Goal: Transaction & Acquisition: Book appointment/travel/reservation

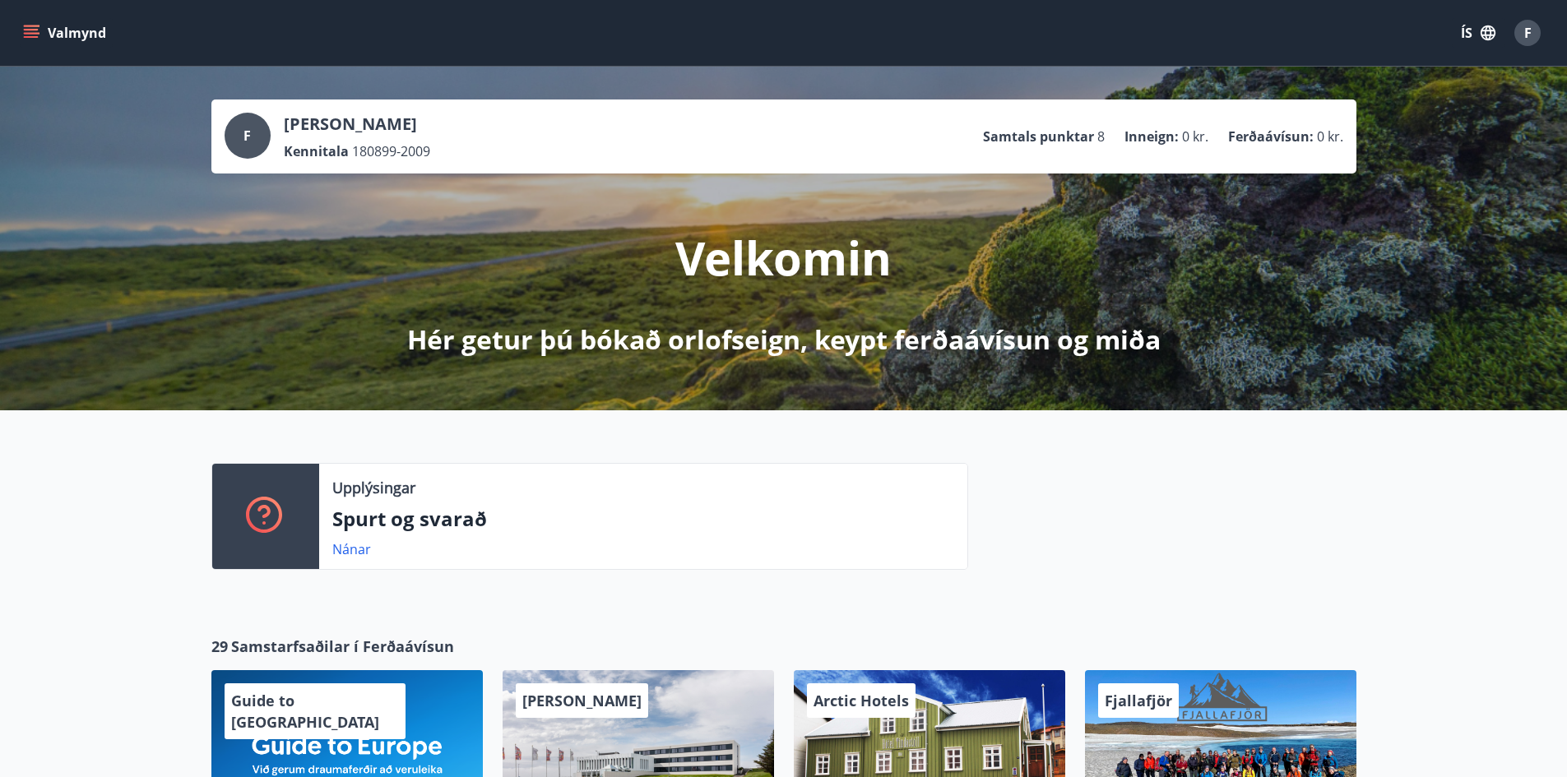
click at [57, 29] on button "Valmynd" at bounding box center [66, 33] width 93 height 30
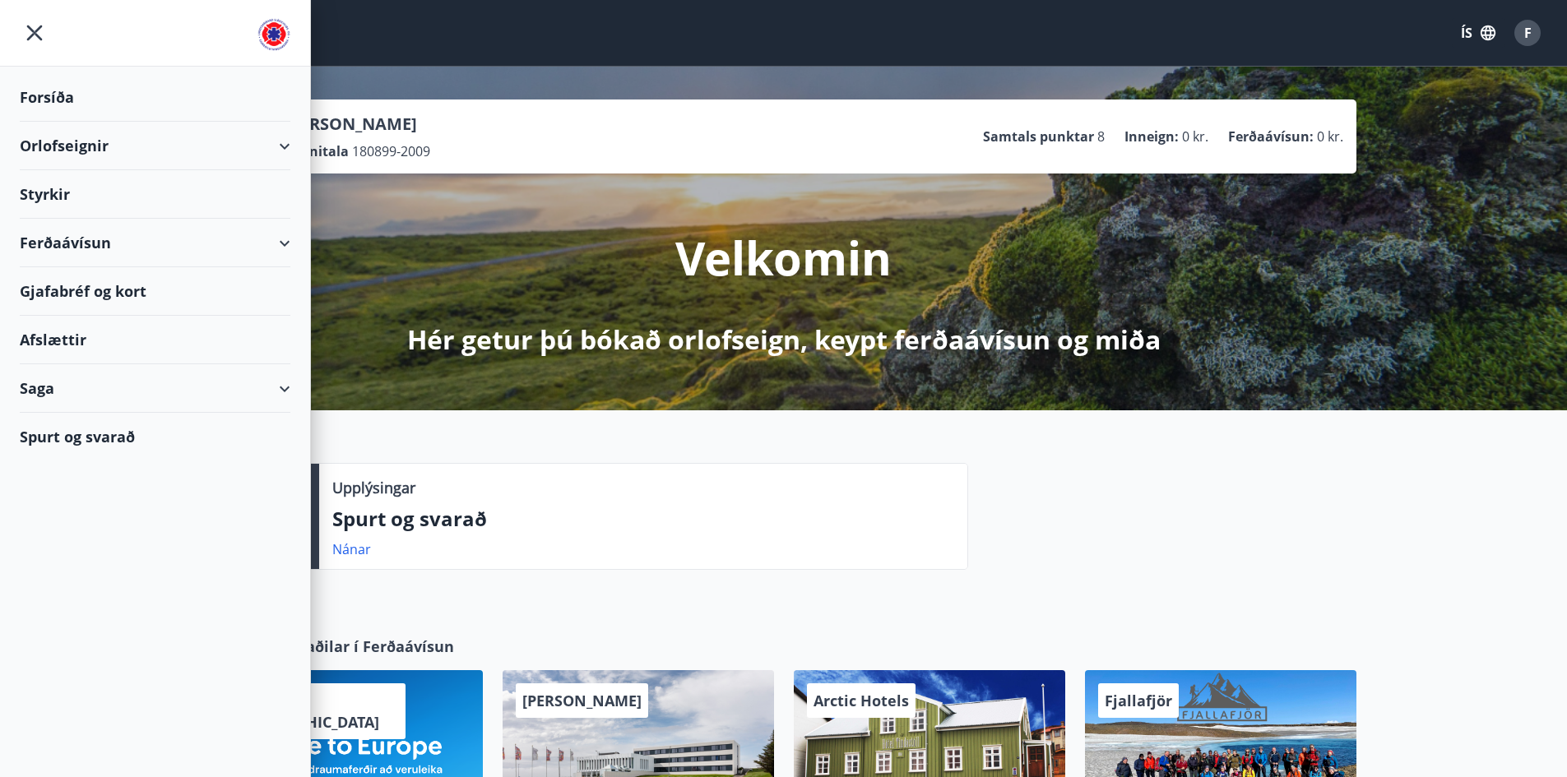
click at [258, 144] on div "Orlofseignir" at bounding box center [155, 146] width 271 height 49
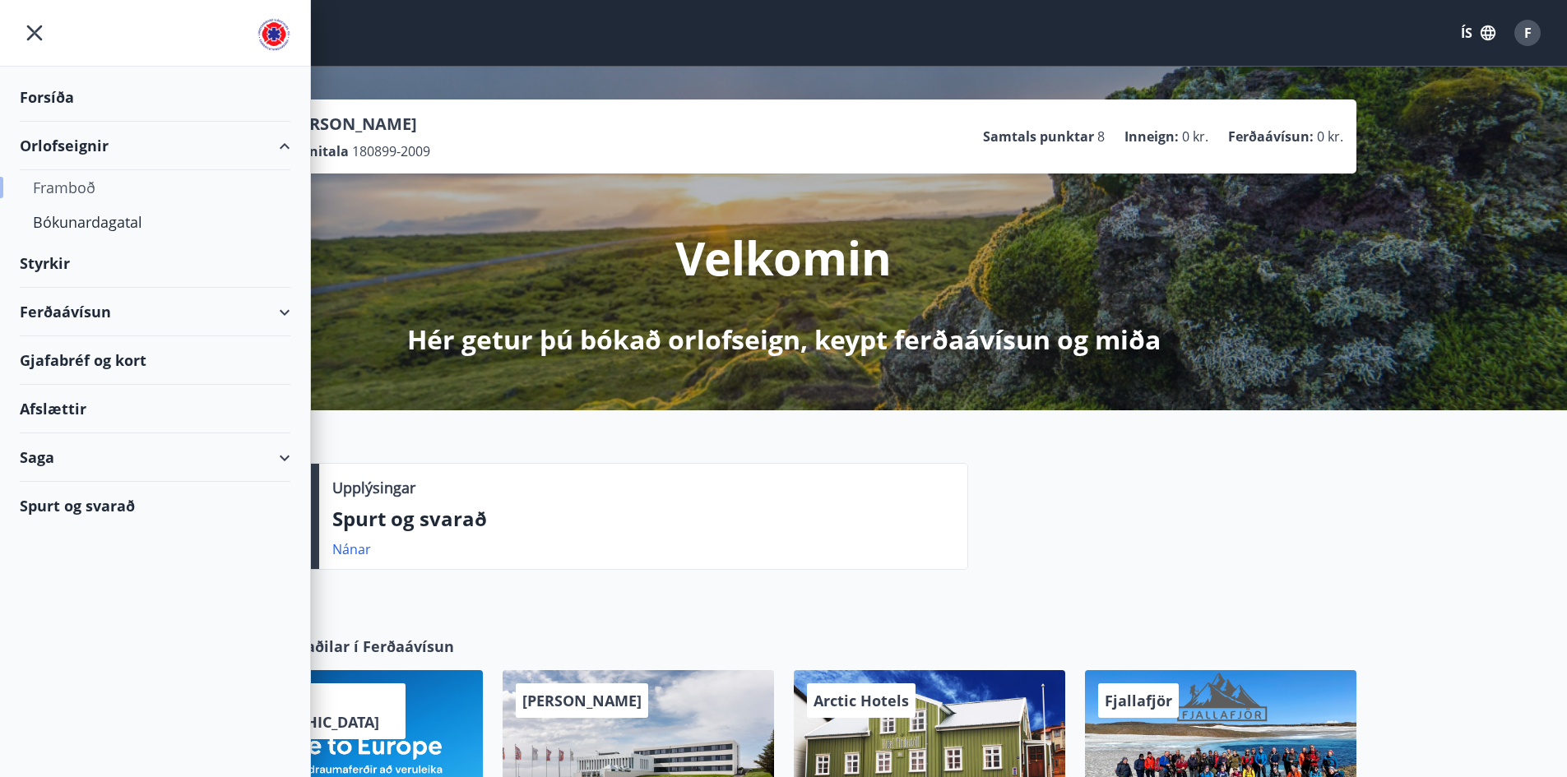
click at [80, 188] on div "Framboð" at bounding box center [155, 187] width 244 height 35
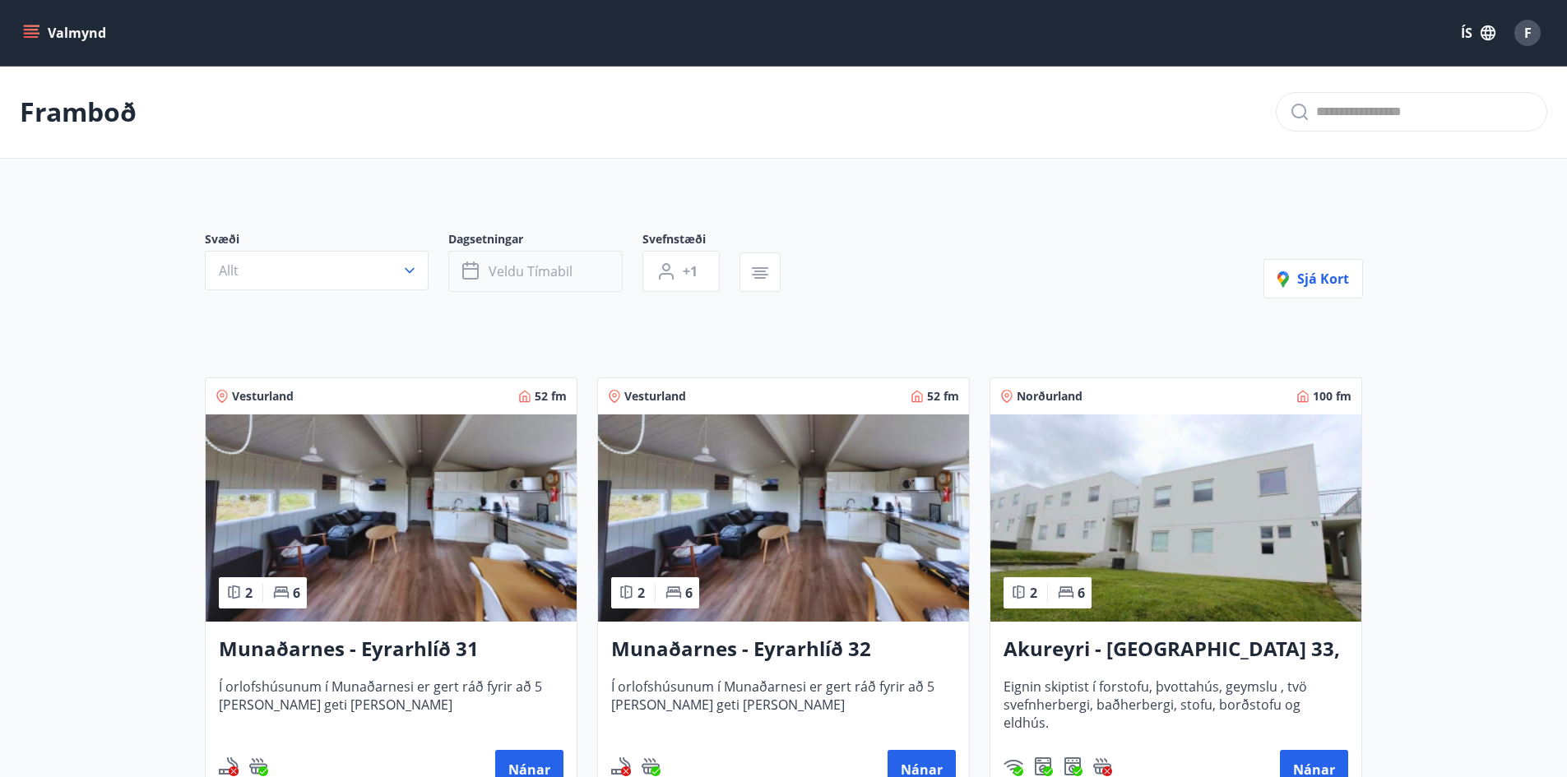
click at [550, 271] on span "Veldu tímabil" at bounding box center [531, 271] width 84 height 18
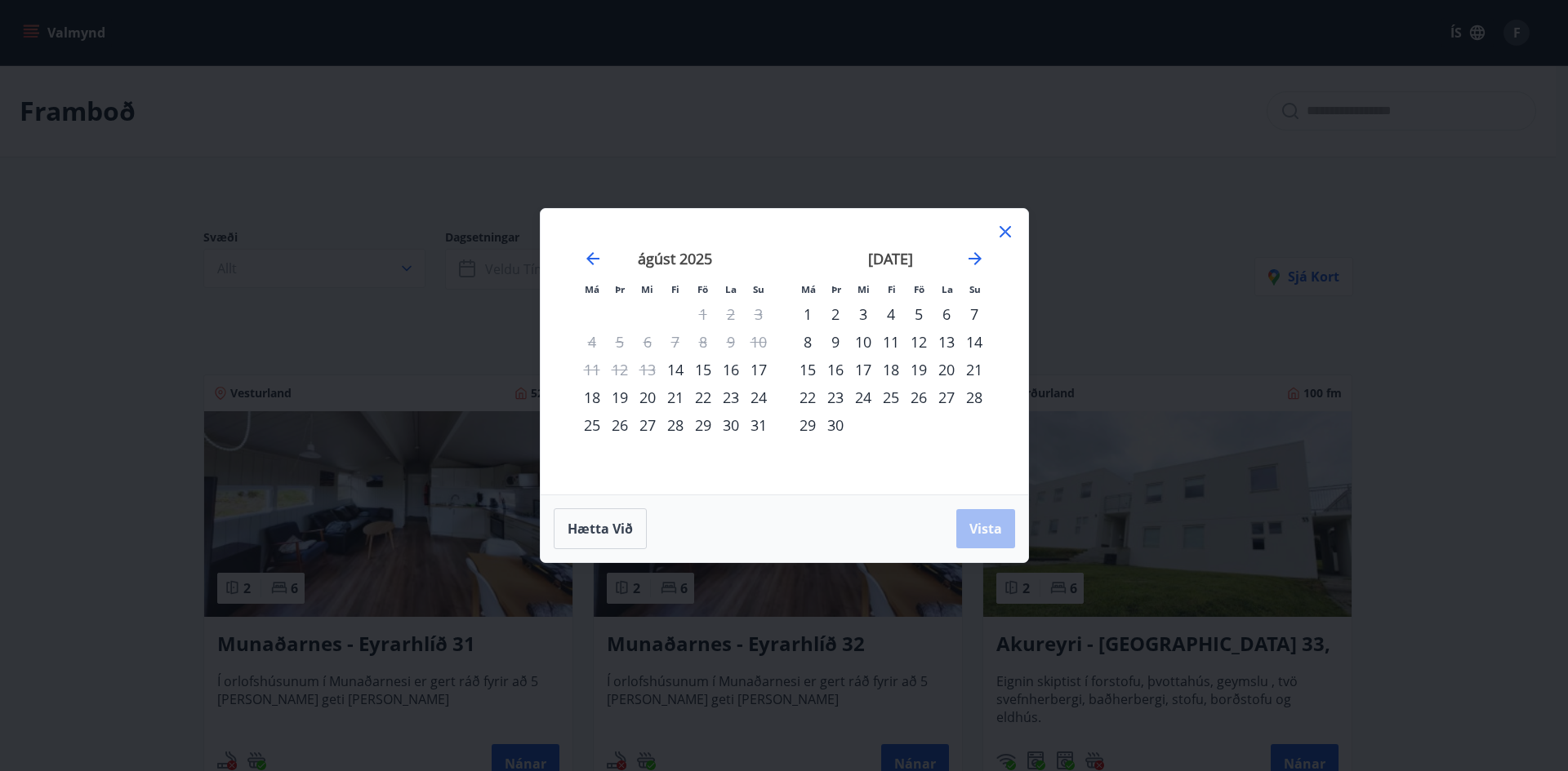
click at [988, 260] on div "september 2025 1 2 3 4 5 6 7 8 9 10 11 12 13 14 15 16 17 18 19 20 21 22 23 24 2…" at bounding box center [890, 362] width 215 height 268
click at [979, 257] on icon "Move forward to switch to the next month." at bounding box center [975, 258] width 13 height 13
click at [913, 317] on div "3" at bounding box center [919, 315] width 28 height 28
click at [973, 311] on div "5" at bounding box center [975, 315] width 28 height 28
click at [980, 528] on span "Vista" at bounding box center [985, 529] width 33 height 18
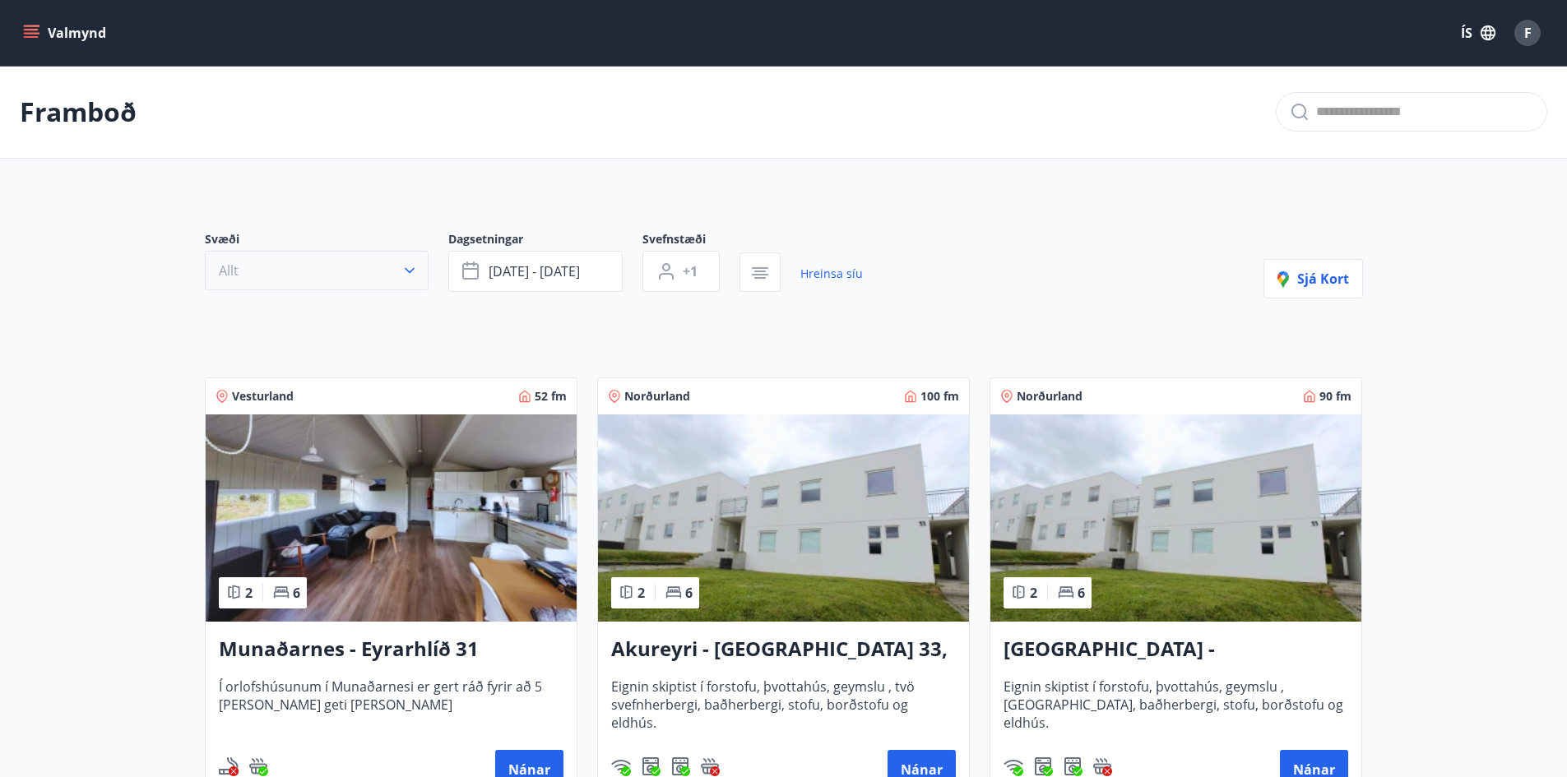
click at [374, 262] on button "Allt" at bounding box center [317, 270] width 224 height 39
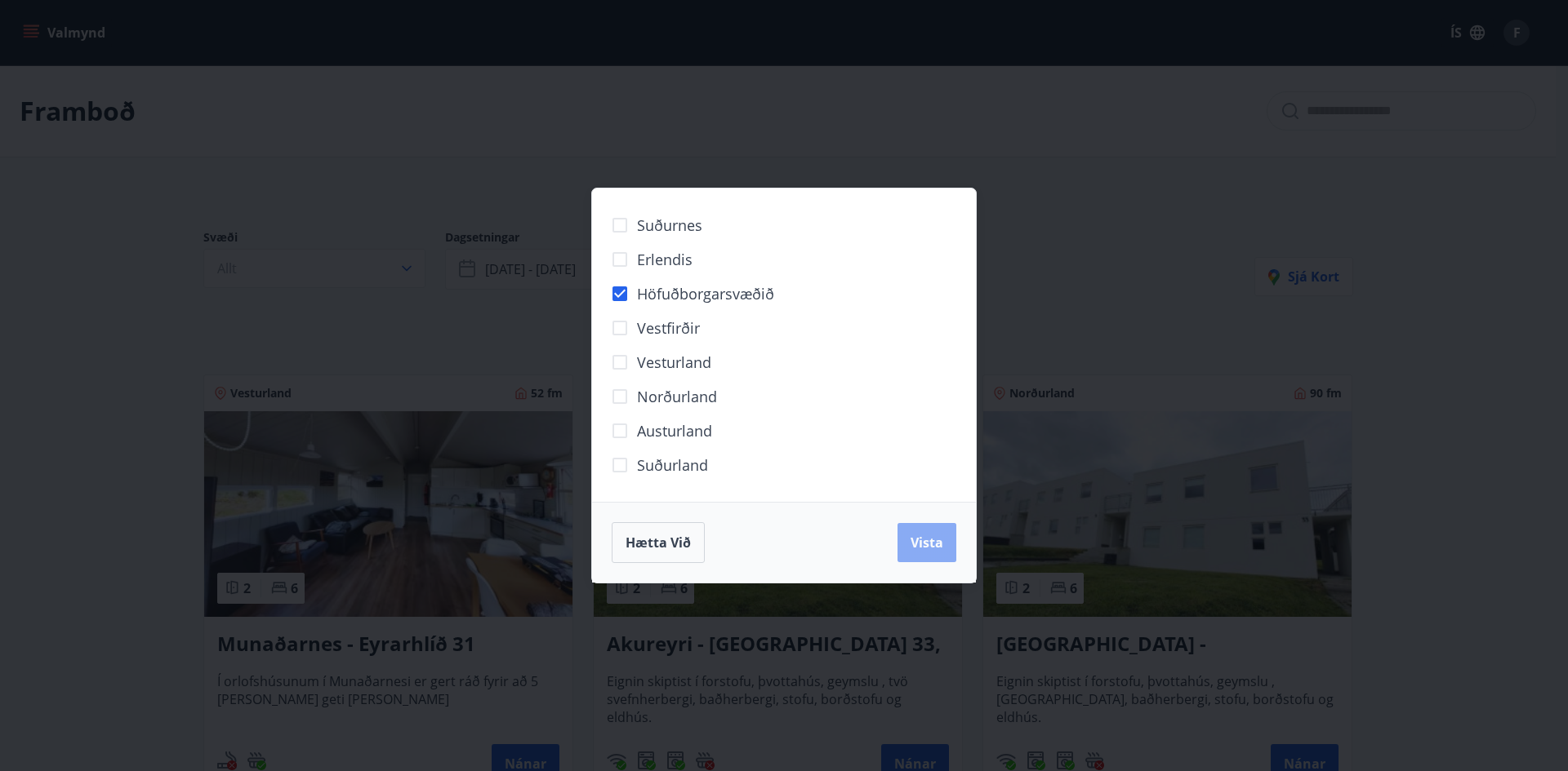
click at [910, 534] on button "Vista" at bounding box center [926, 542] width 59 height 39
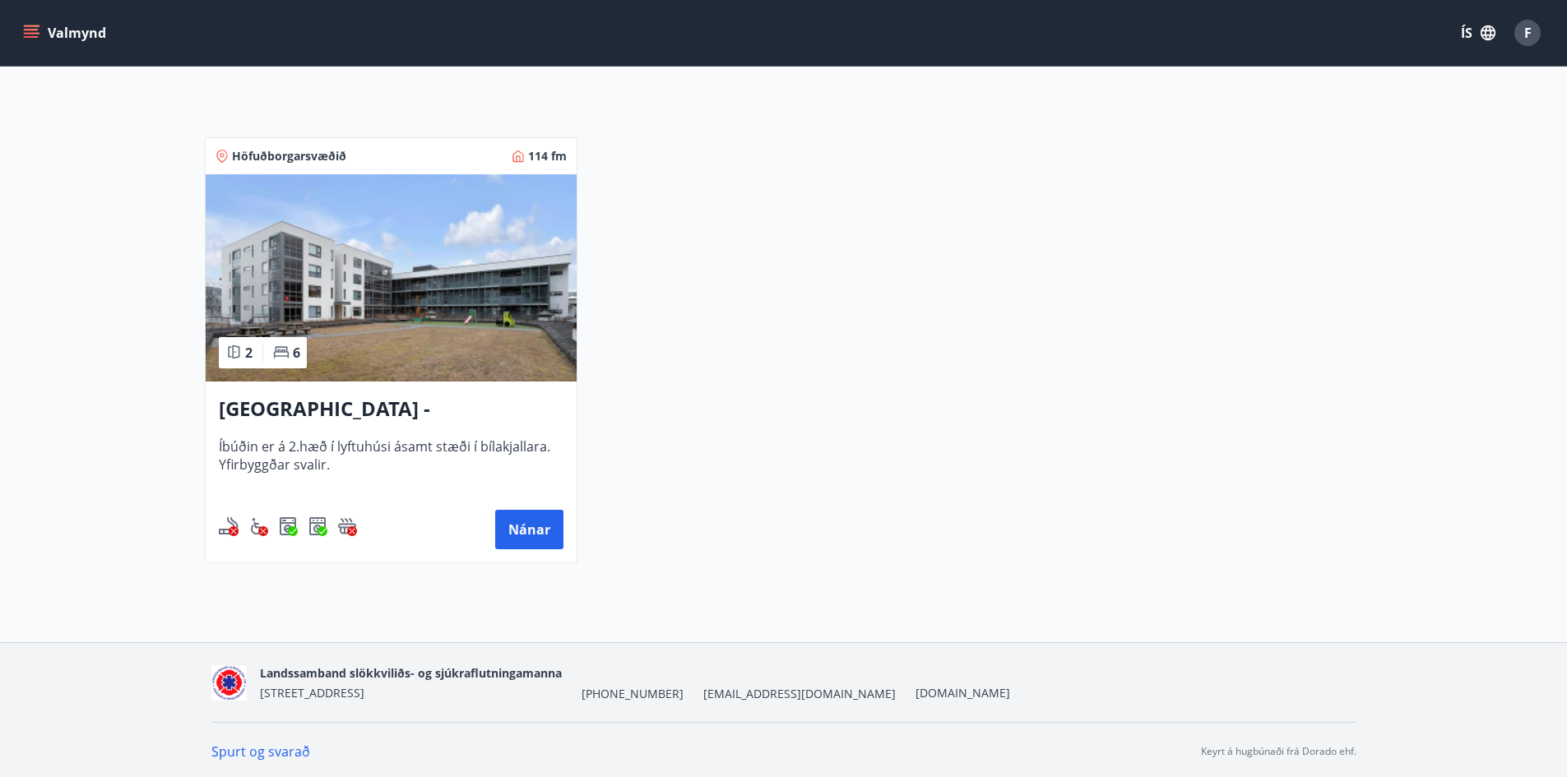
scroll to position [283, 0]
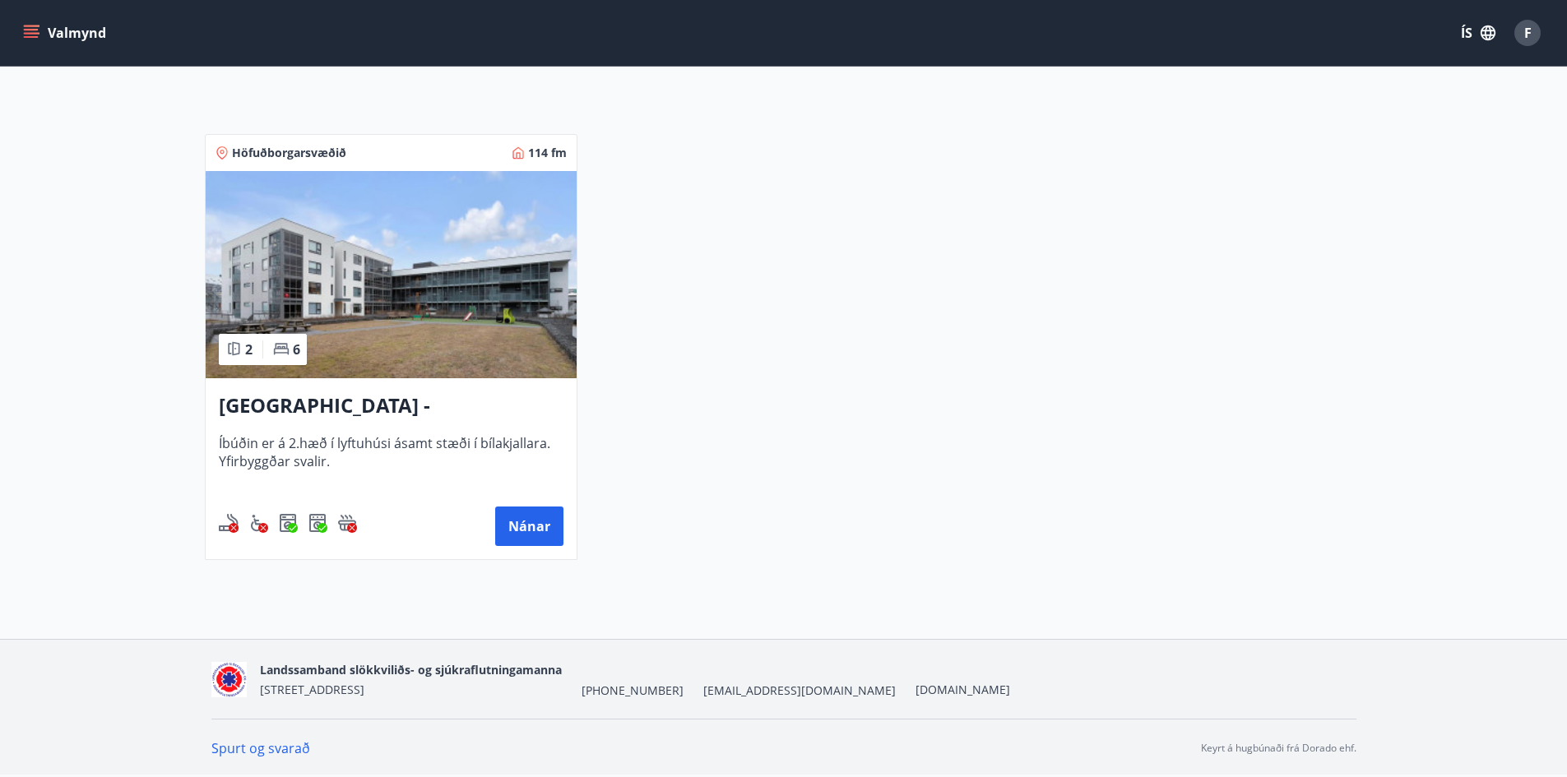
click at [471, 276] on img at bounding box center [391, 274] width 371 height 207
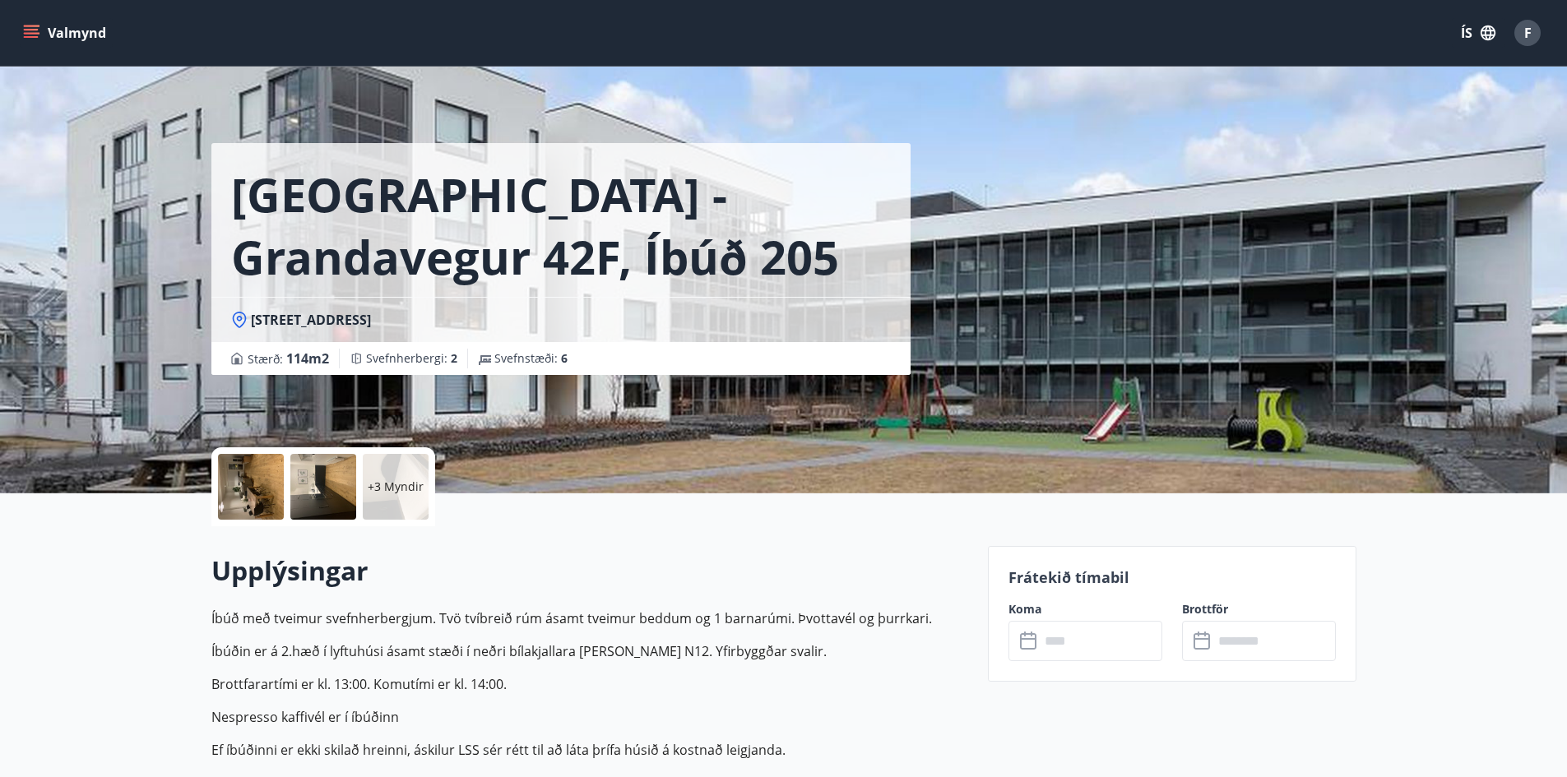
click at [1072, 648] on input "text" at bounding box center [1101, 641] width 123 height 40
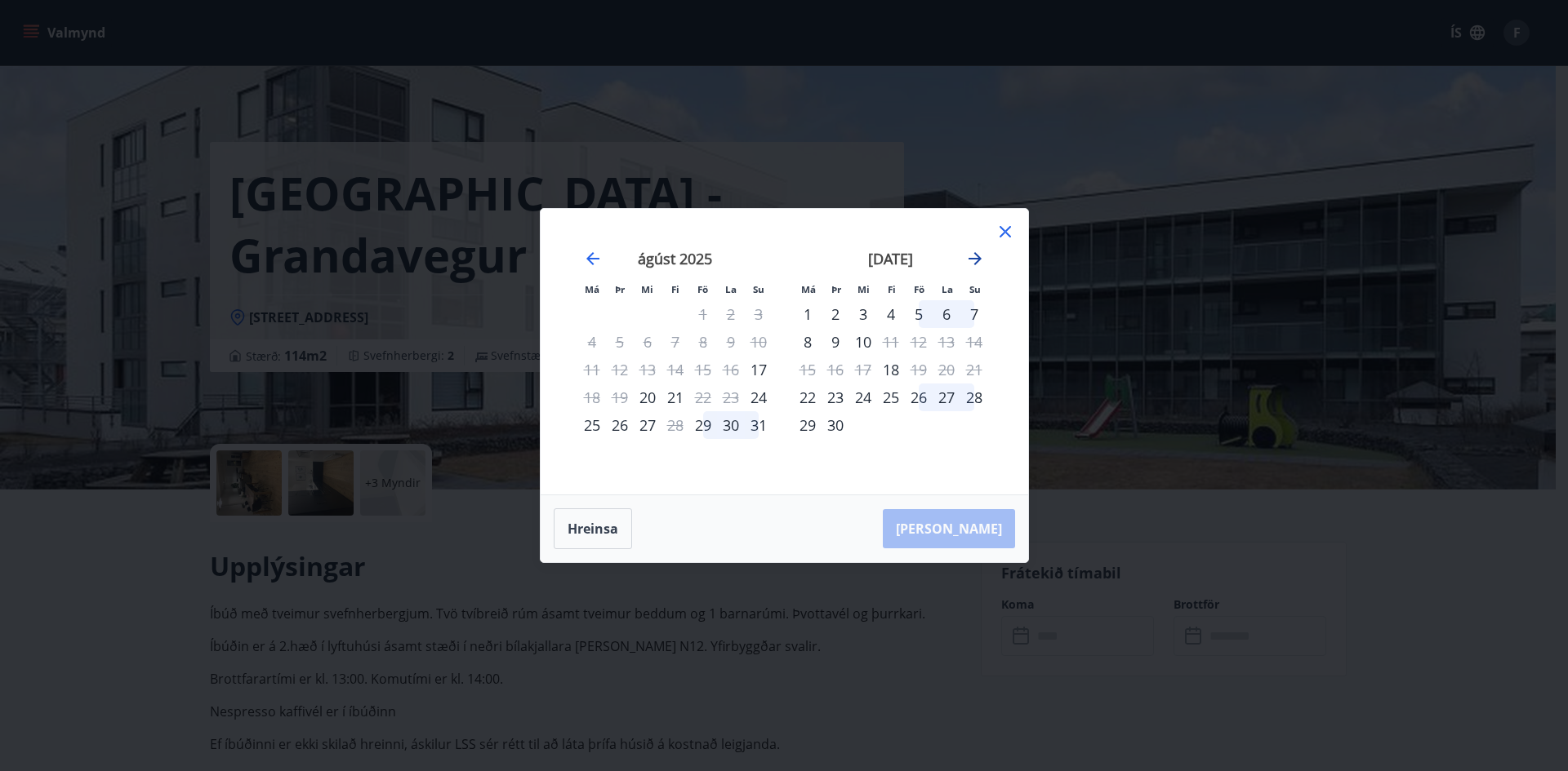
click at [979, 251] on icon "Move forward to switch to the next month." at bounding box center [975, 259] width 20 height 20
click at [926, 314] on div "3" at bounding box center [919, 315] width 28 height 28
click at [972, 316] on div "5" at bounding box center [975, 315] width 28 height 28
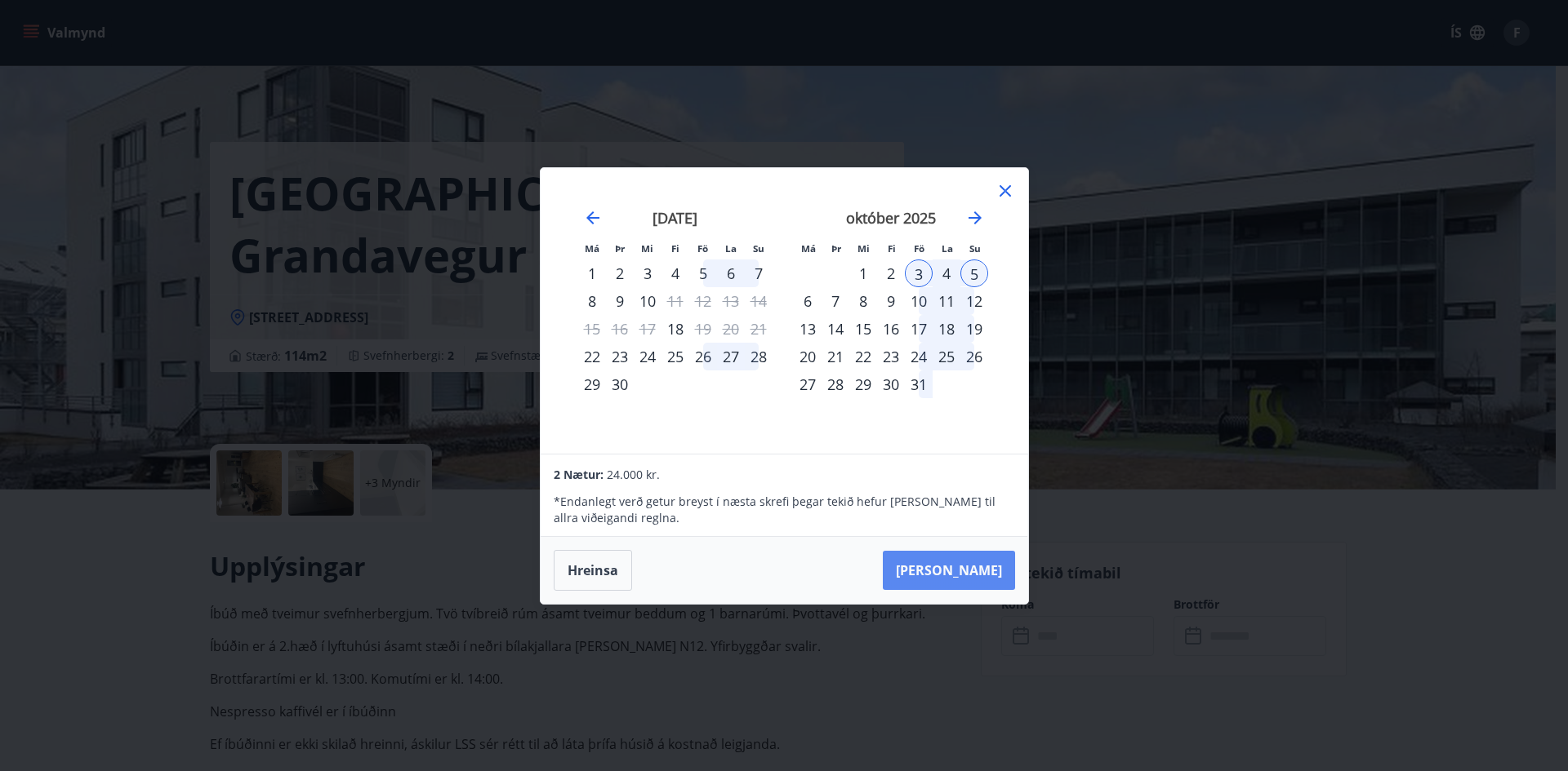
click at [976, 571] on button "Taka Frá" at bounding box center [948, 570] width 132 height 39
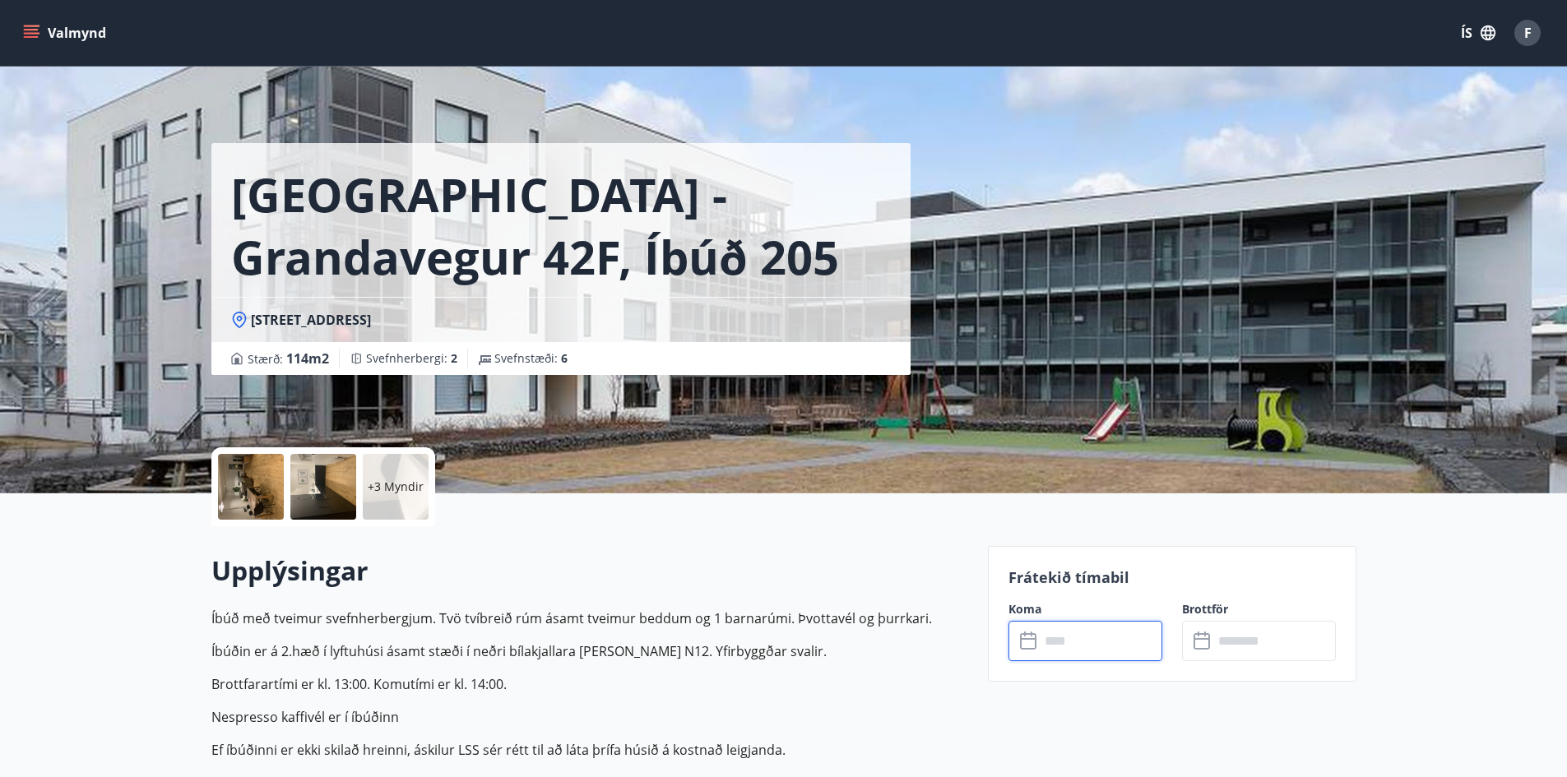
type input "******"
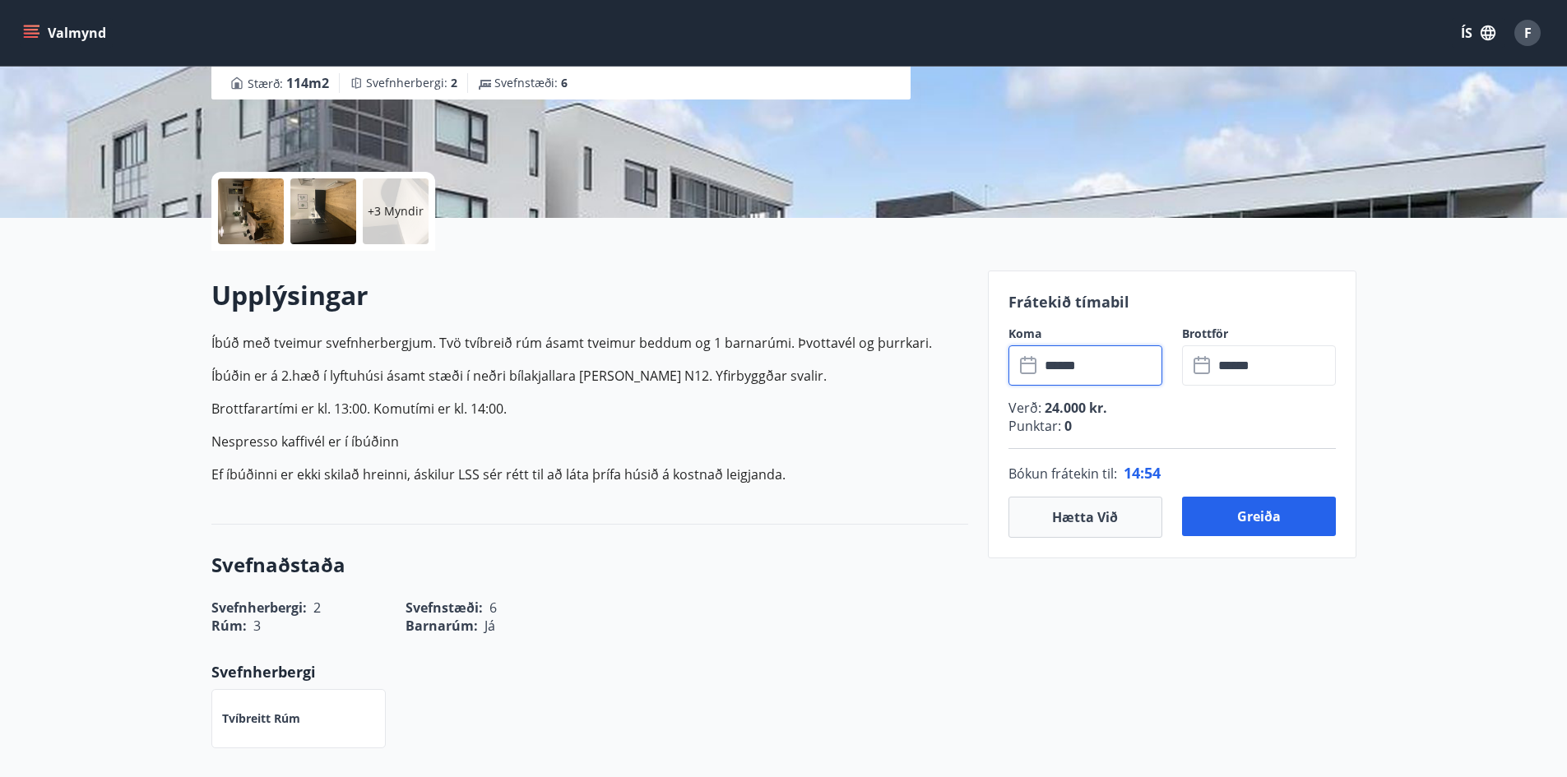
scroll to position [247, 0]
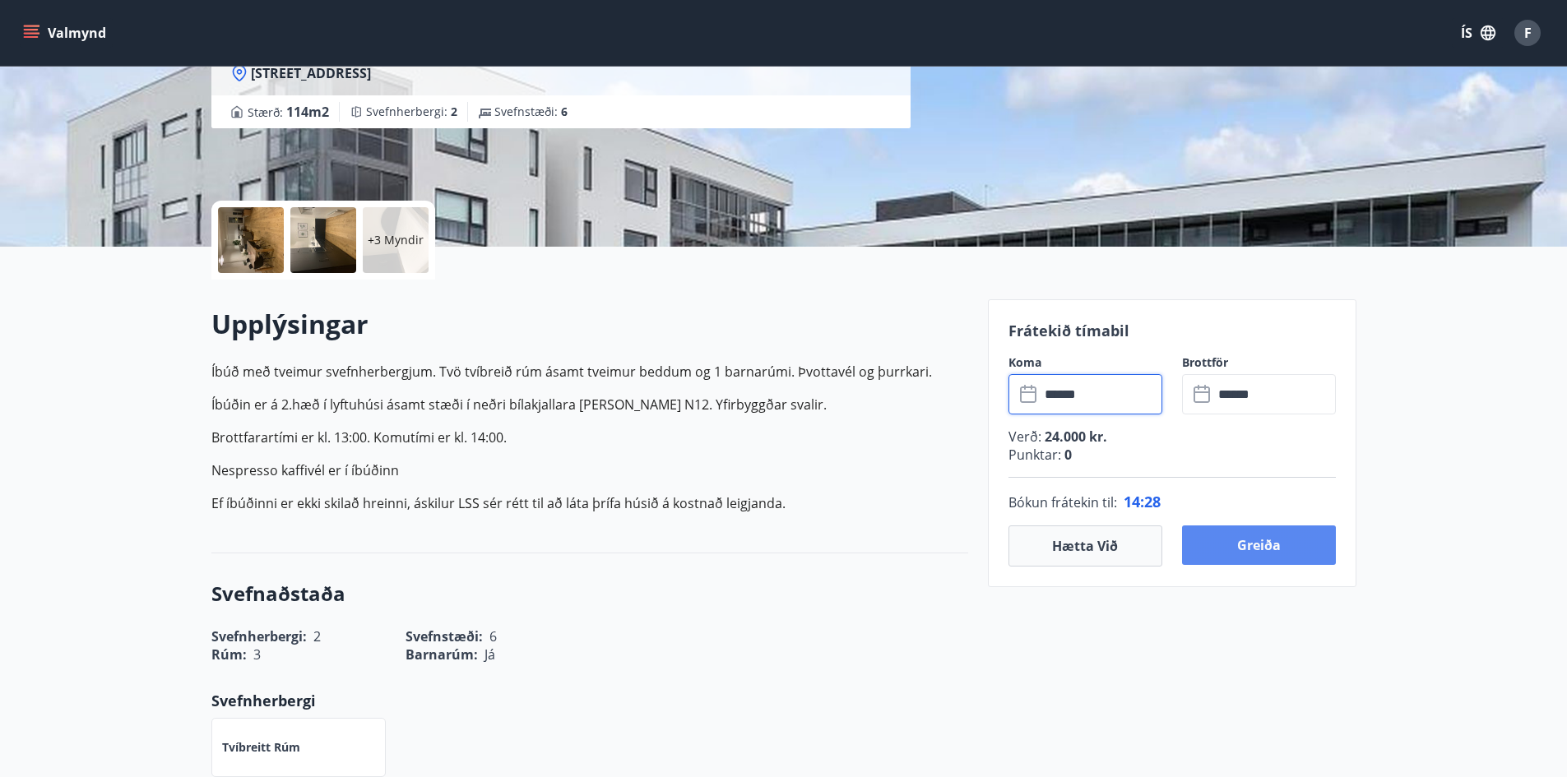
click at [1249, 545] on button "Greiða" at bounding box center [1259, 545] width 154 height 39
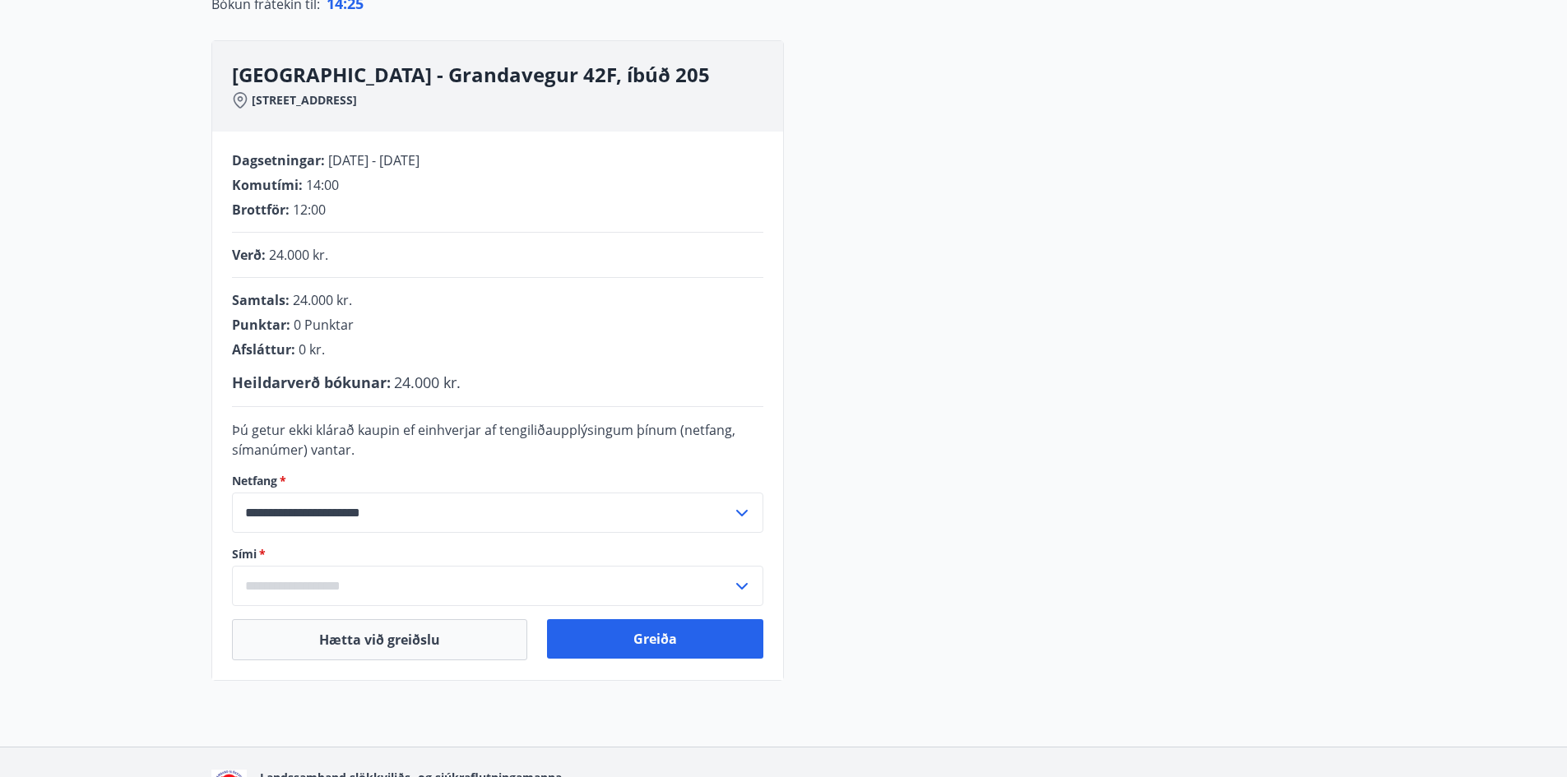
scroll to position [311, 0]
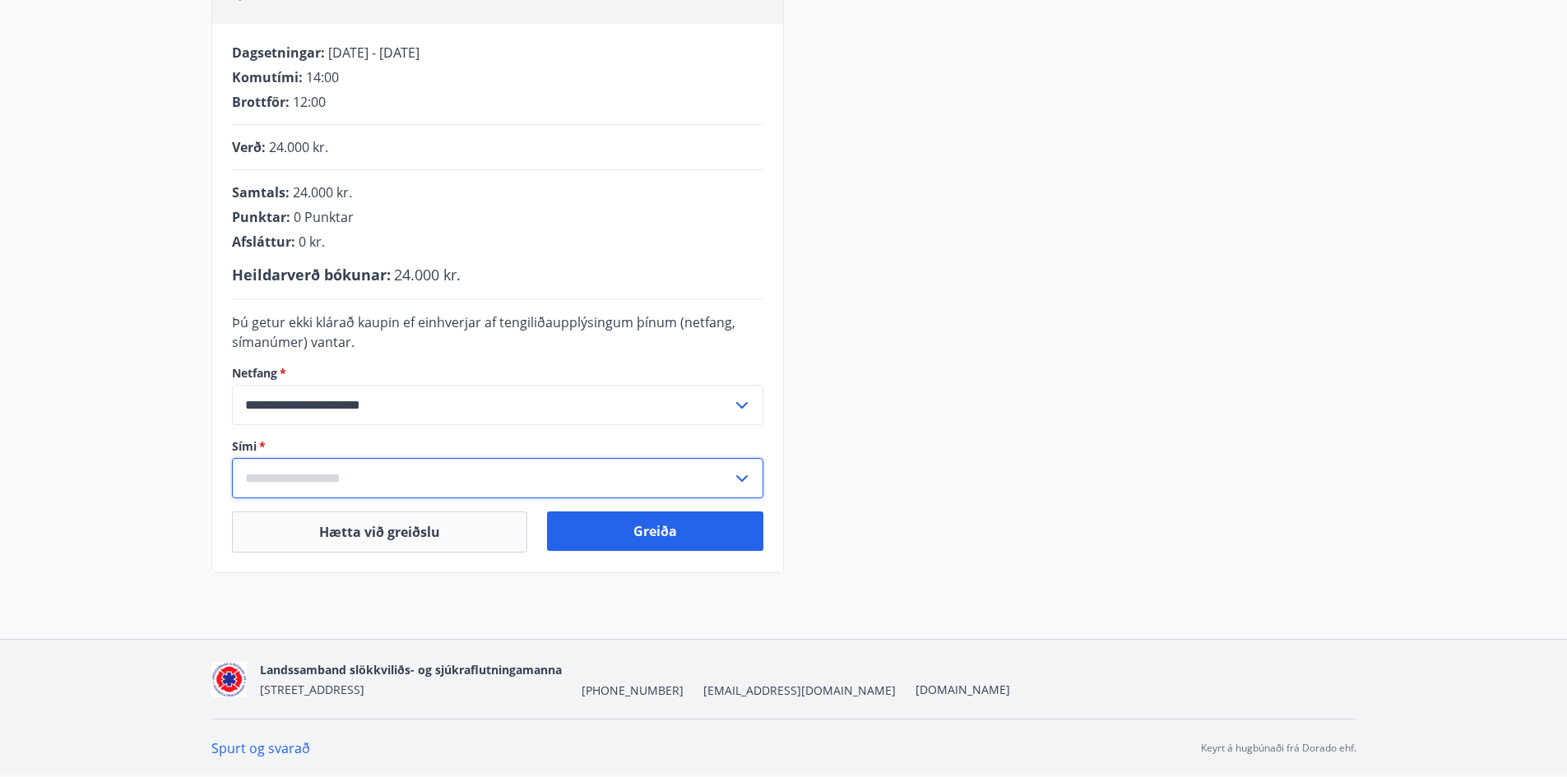
click at [405, 466] on input "text" at bounding box center [482, 478] width 500 height 40
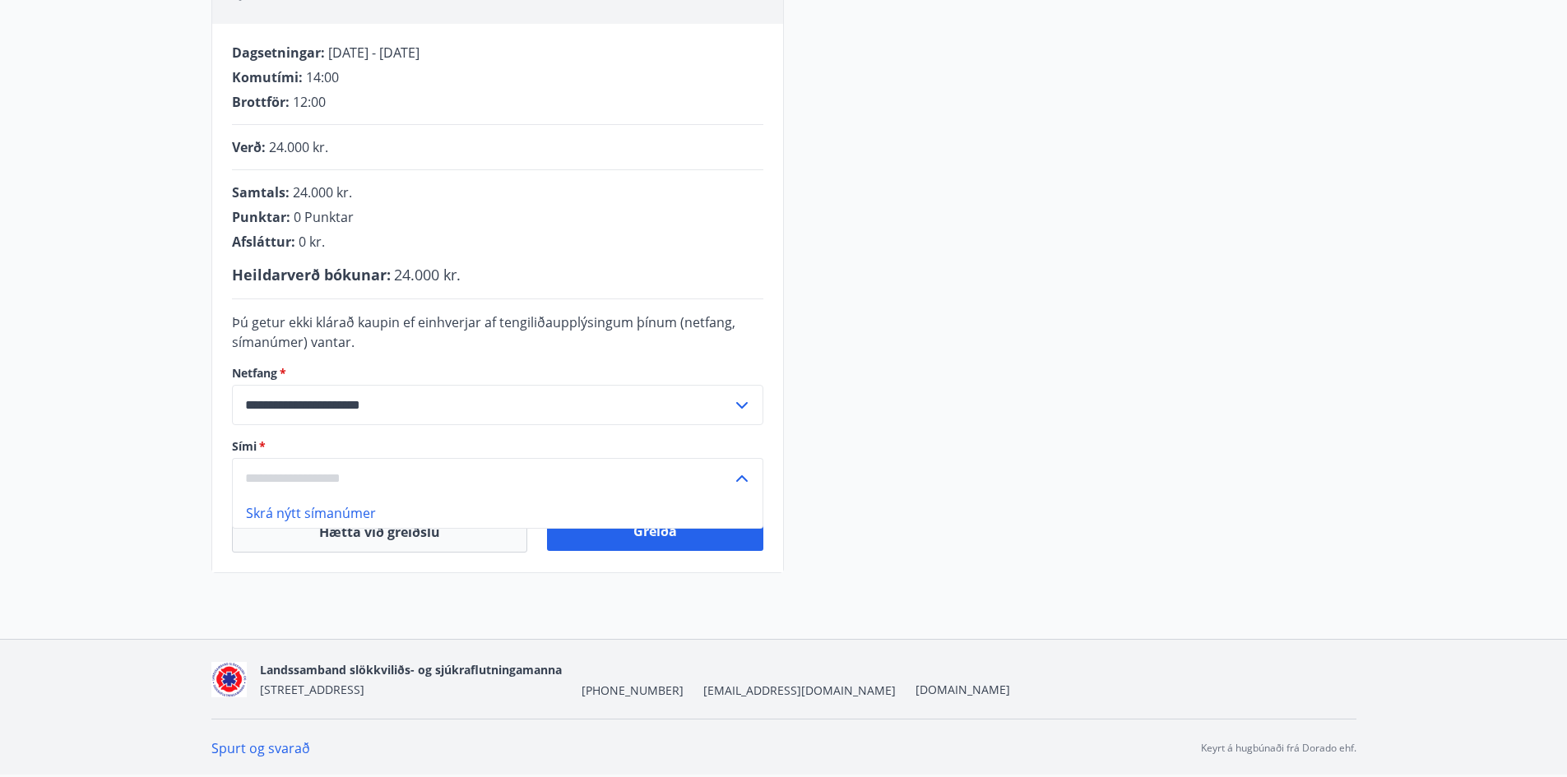
click at [406, 469] on input "text" at bounding box center [482, 478] width 500 height 40
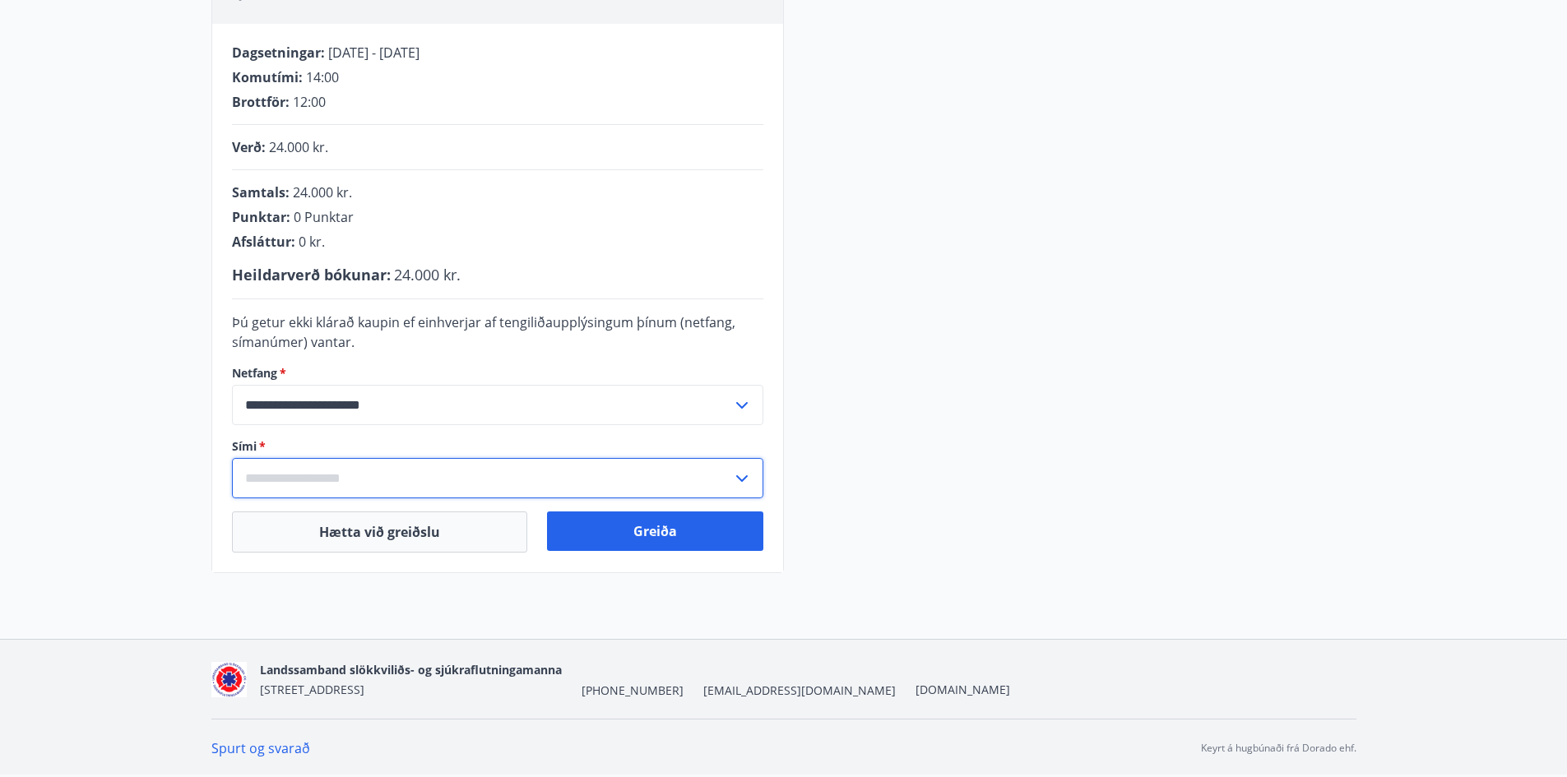
click at [554, 471] on input "text" at bounding box center [482, 478] width 500 height 40
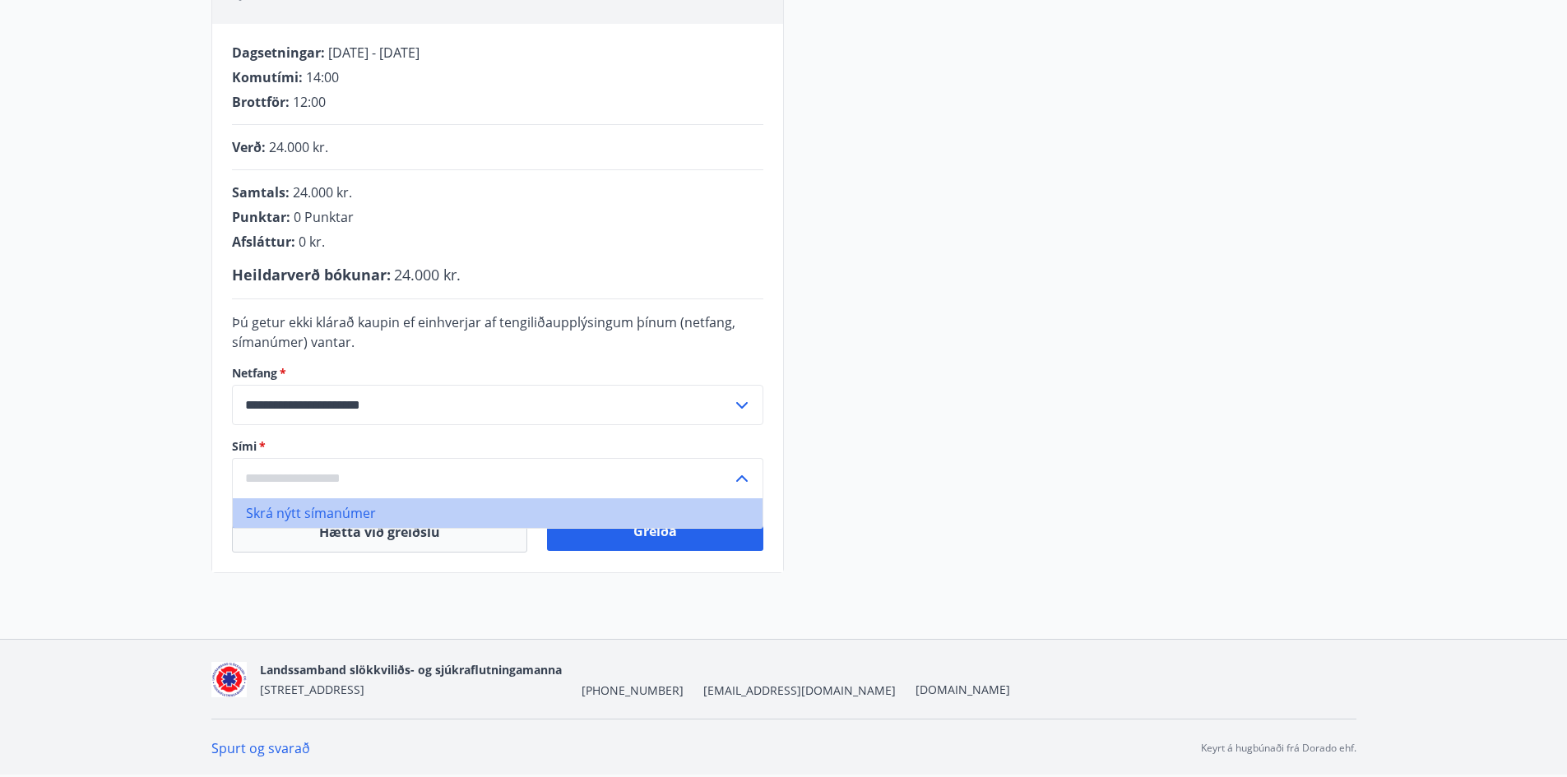
click at [340, 513] on li "Skrá nýtt símanúmer" at bounding box center [498, 514] width 530 height 30
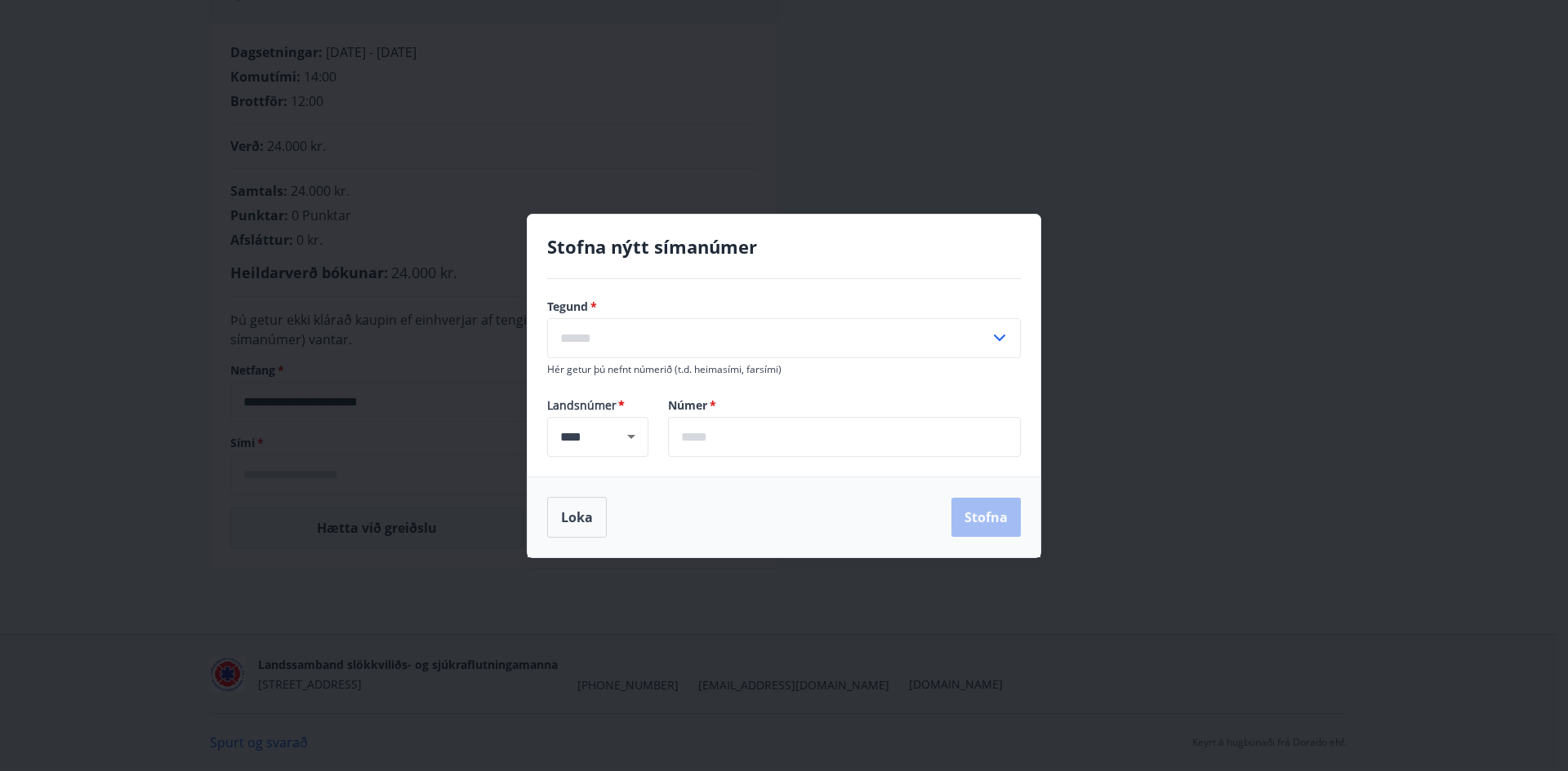
click at [690, 339] on input "text" at bounding box center [768, 338] width 443 height 40
click at [639, 371] on li "Farsími" at bounding box center [784, 373] width 472 height 30
type input "*******"
click at [717, 445] on input "text" at bounding box center [844, 437] width 352 height 40
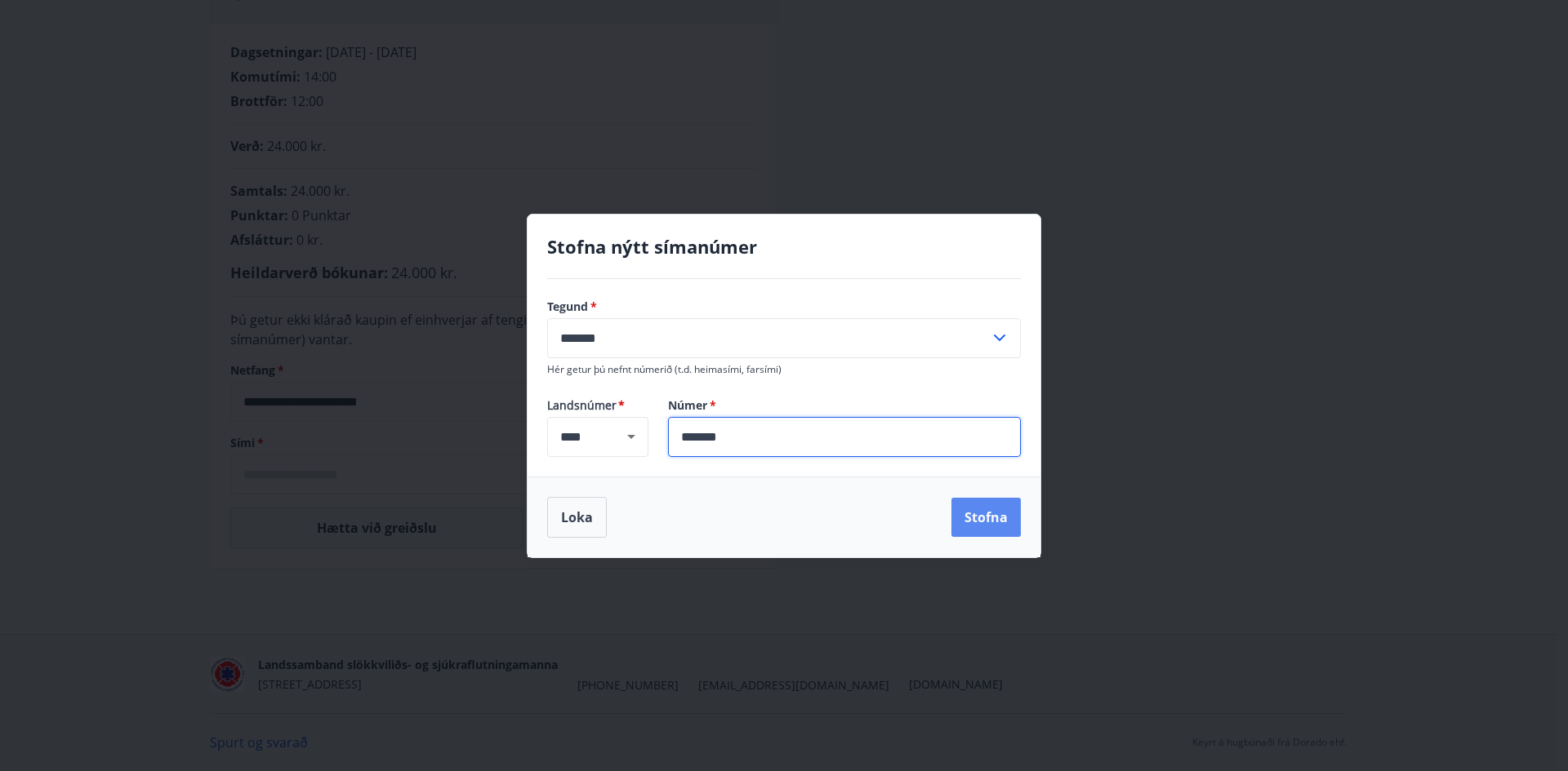
type input "*******"
click at [985, 514] on button "Stofna" at bounding box center [986, 517] width 69 height 39
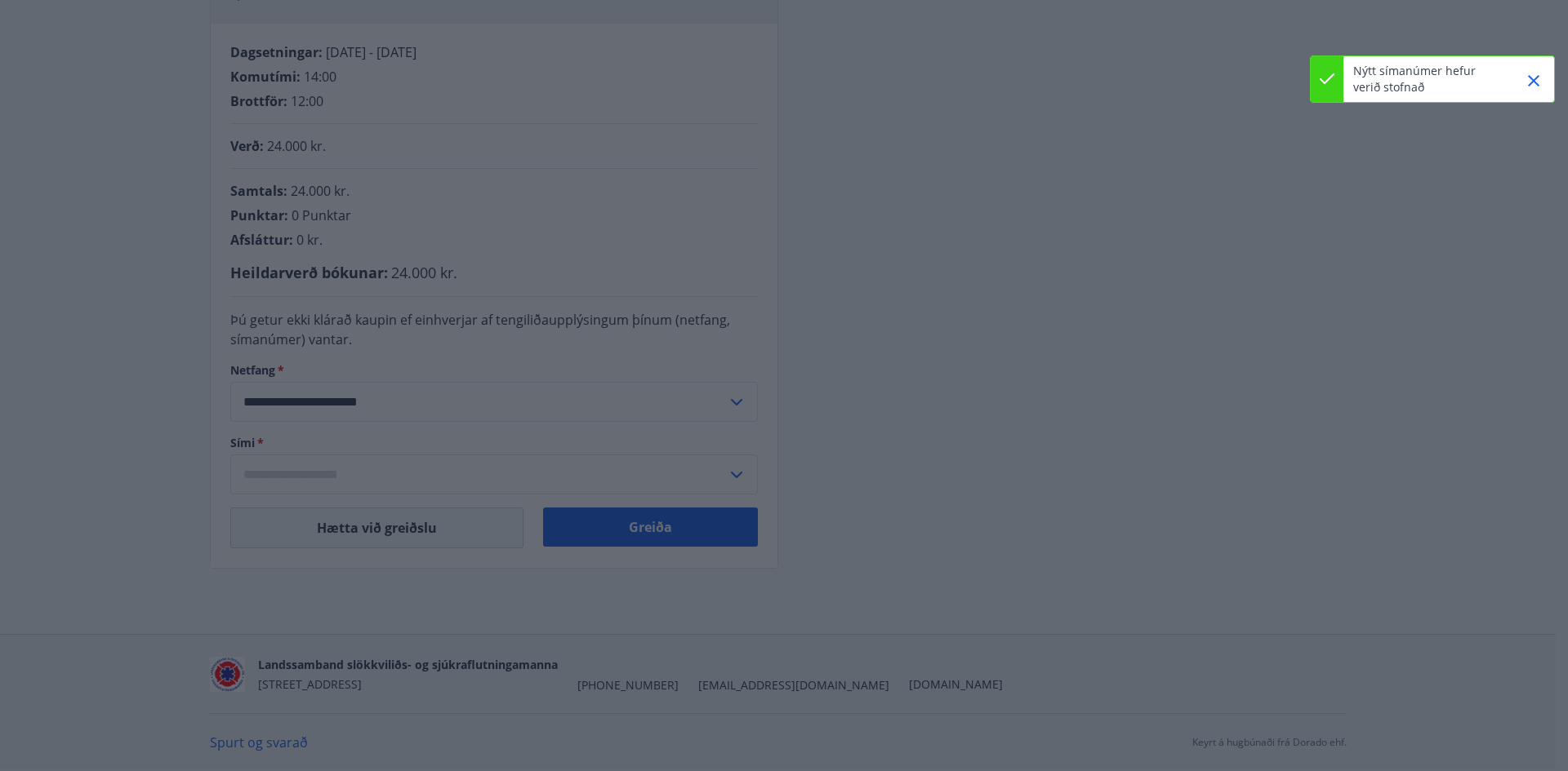
type input "**********"
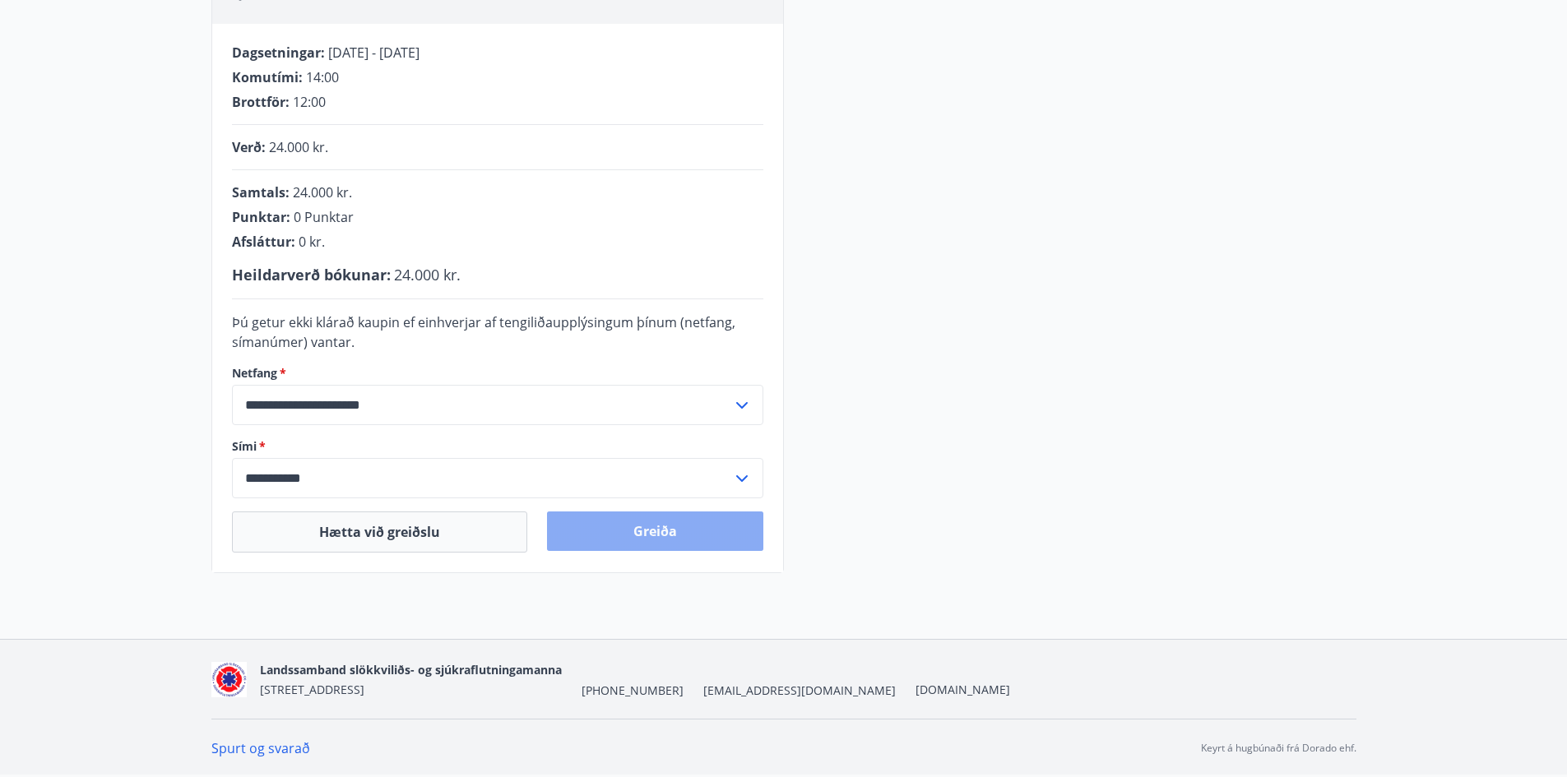
click at [691, 528] on button "Greiða" at bounding box center [655, 531] width 216 height 39
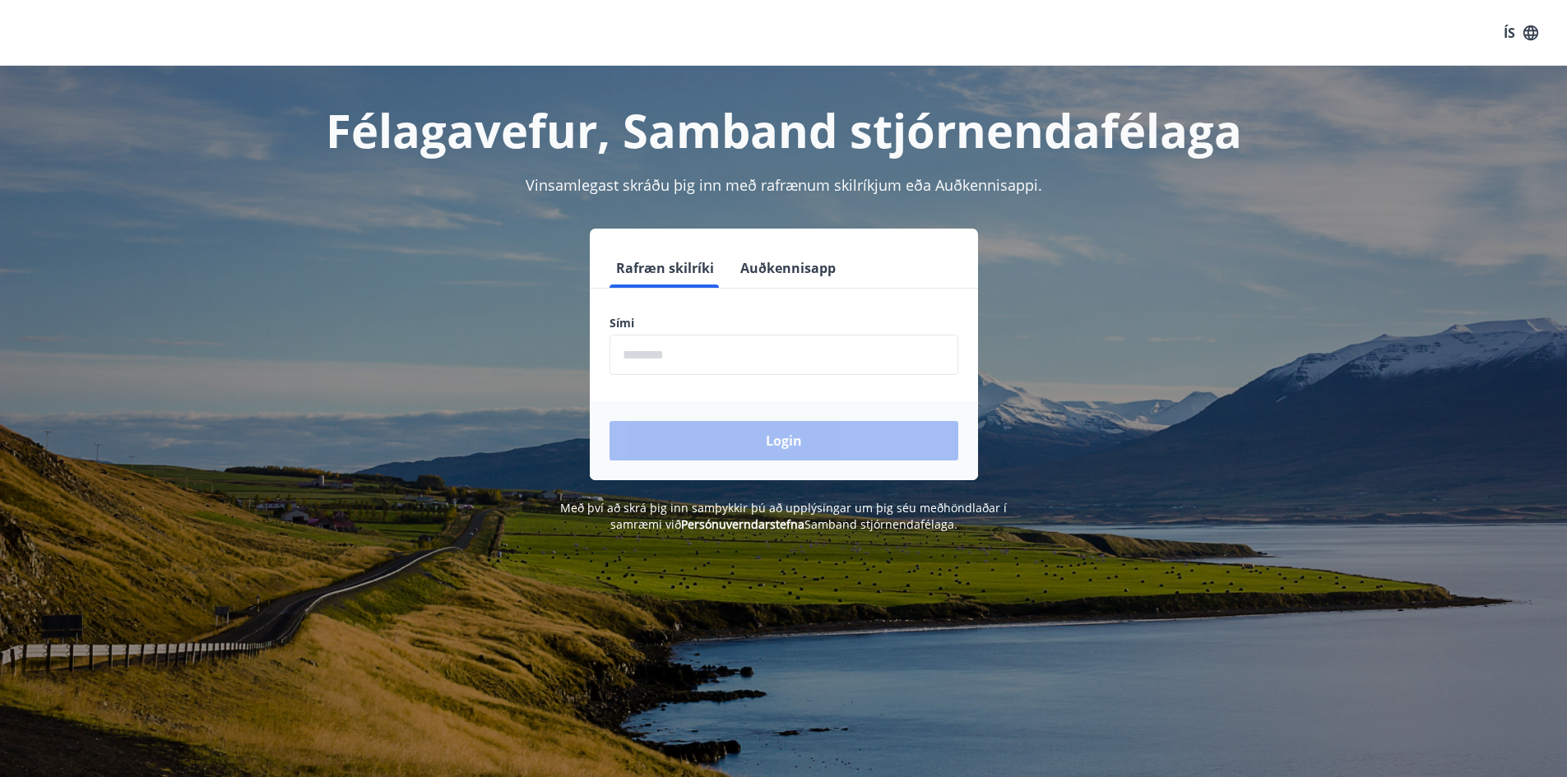
click at [651, 358] on input "phone" at bounding box center [784, 355] width 349 height 40
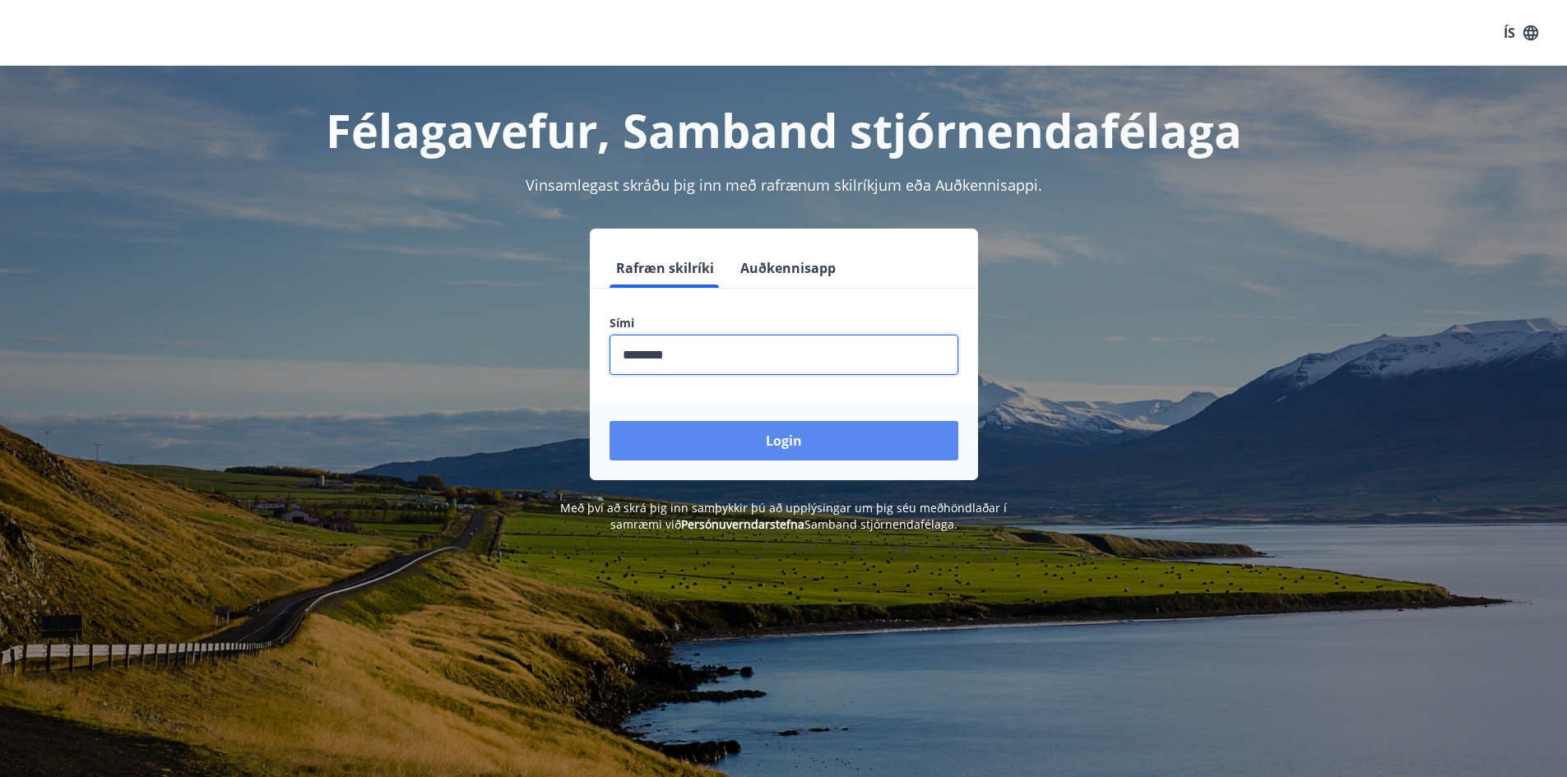
type input "********"
click at [747, 440] on button "Login" at bounding box center [784, 440] width 349 height 39
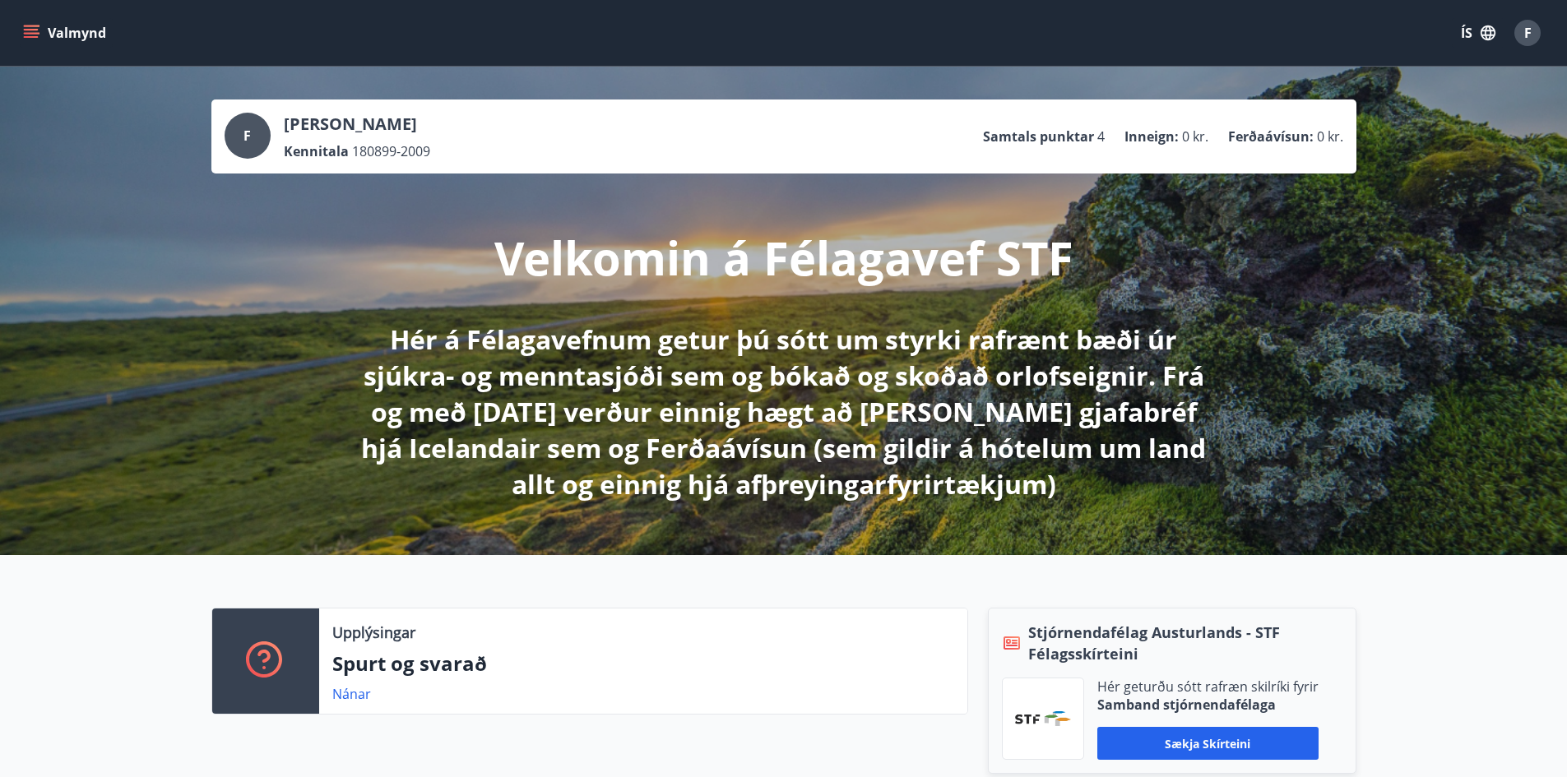
click at [26, 30] on icon "menu" at bounding box center [31, 30] width 15 height 2
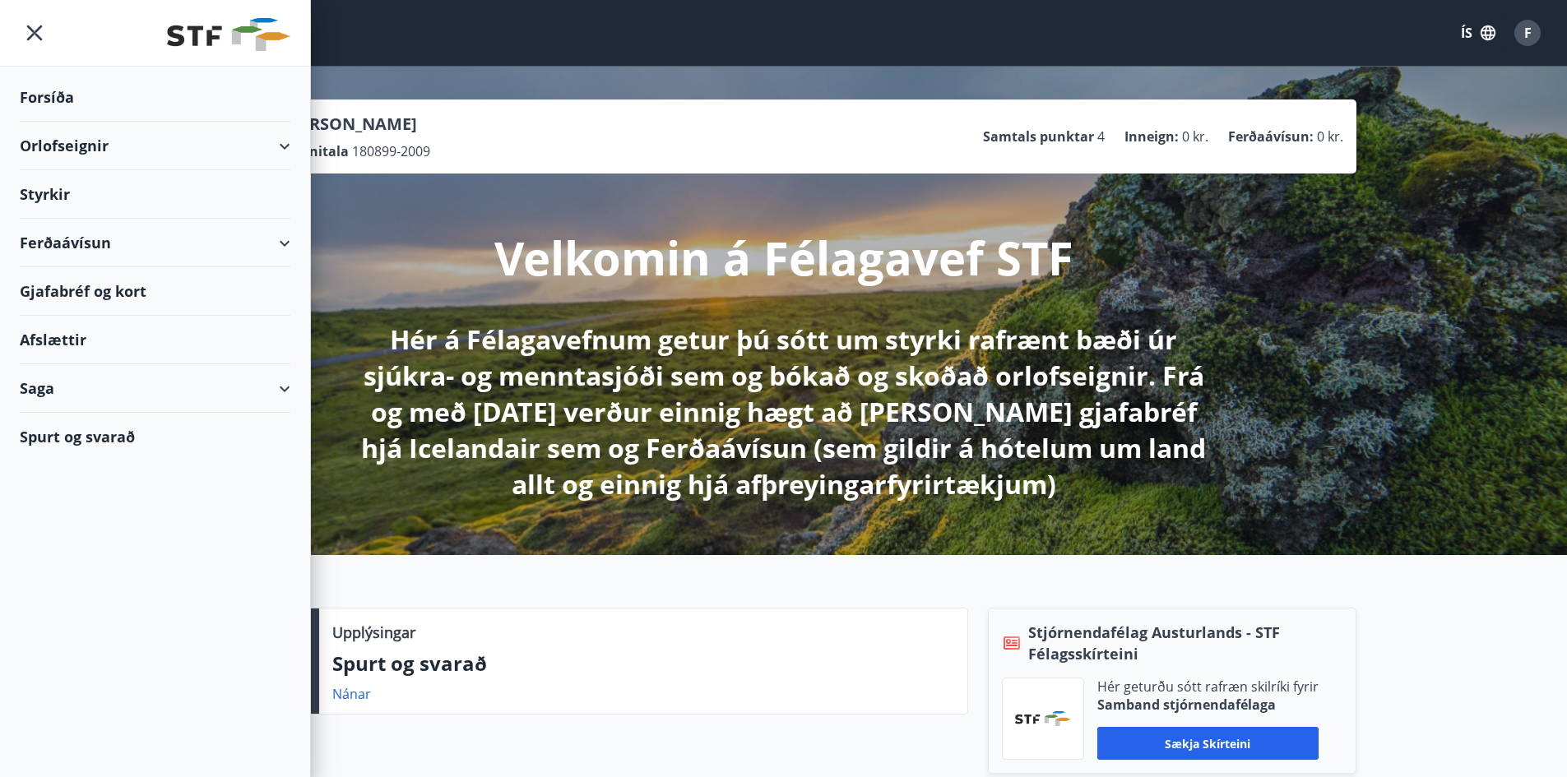
click at [203, 150] on div "Orlofseignir" at bounding box center [155, 146] width 271 height 49
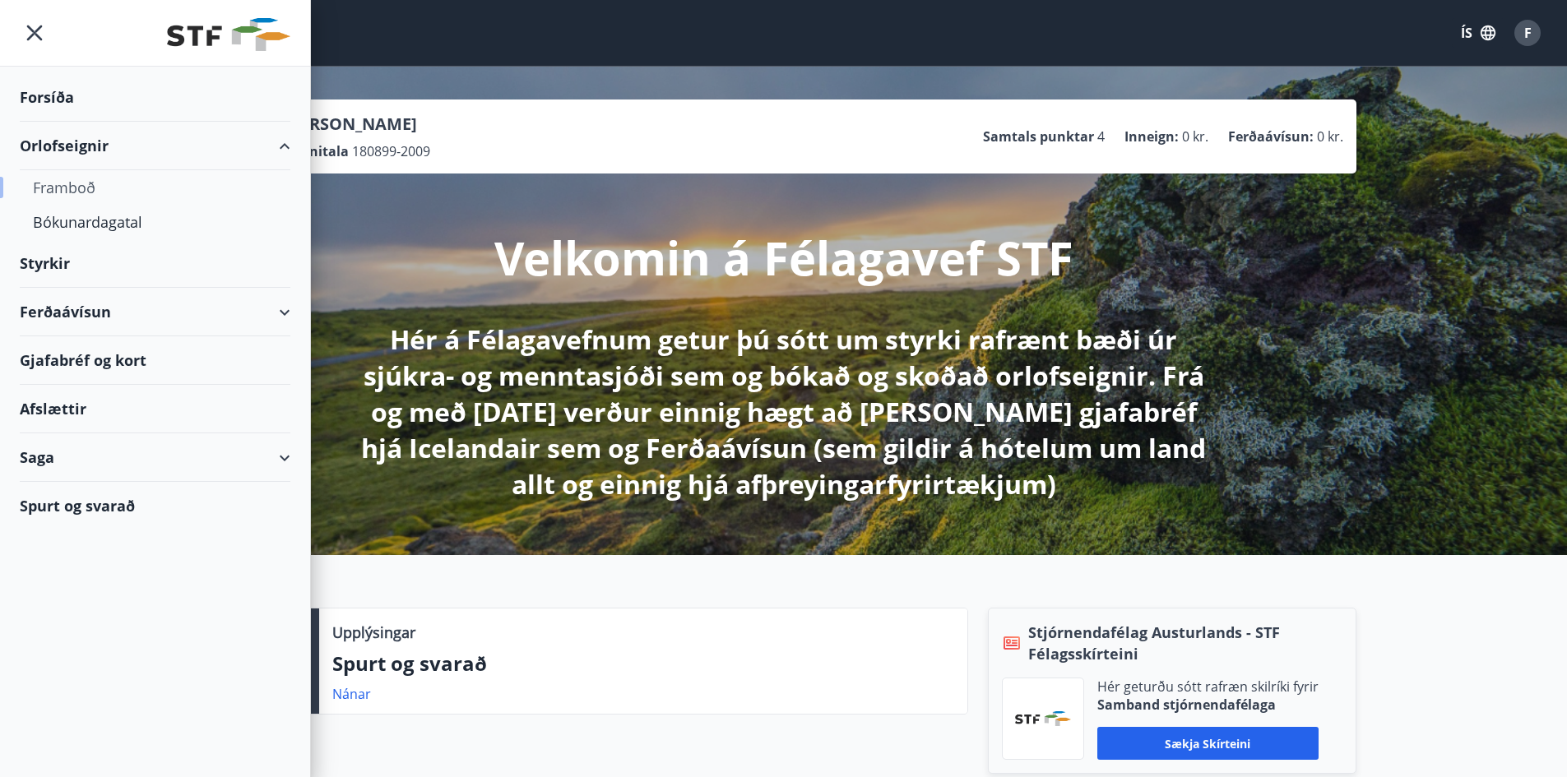
click at [58, 185] on div "Framboð" at bounding box center [155, 187] width 244 height 35
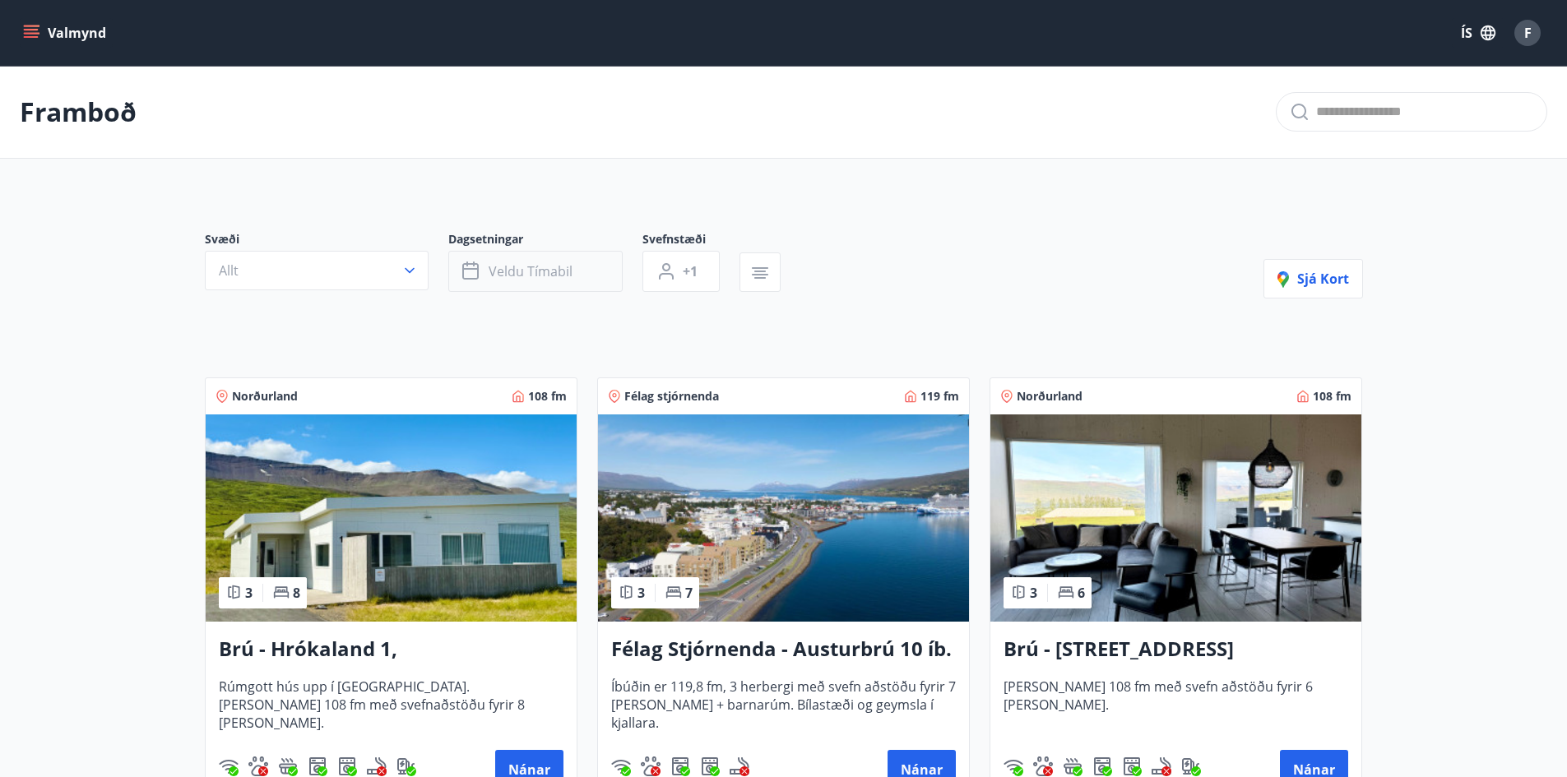
click at [507, 269] on span "Veldu tímabil" at bounding box center [531, 271] width 84 height 18
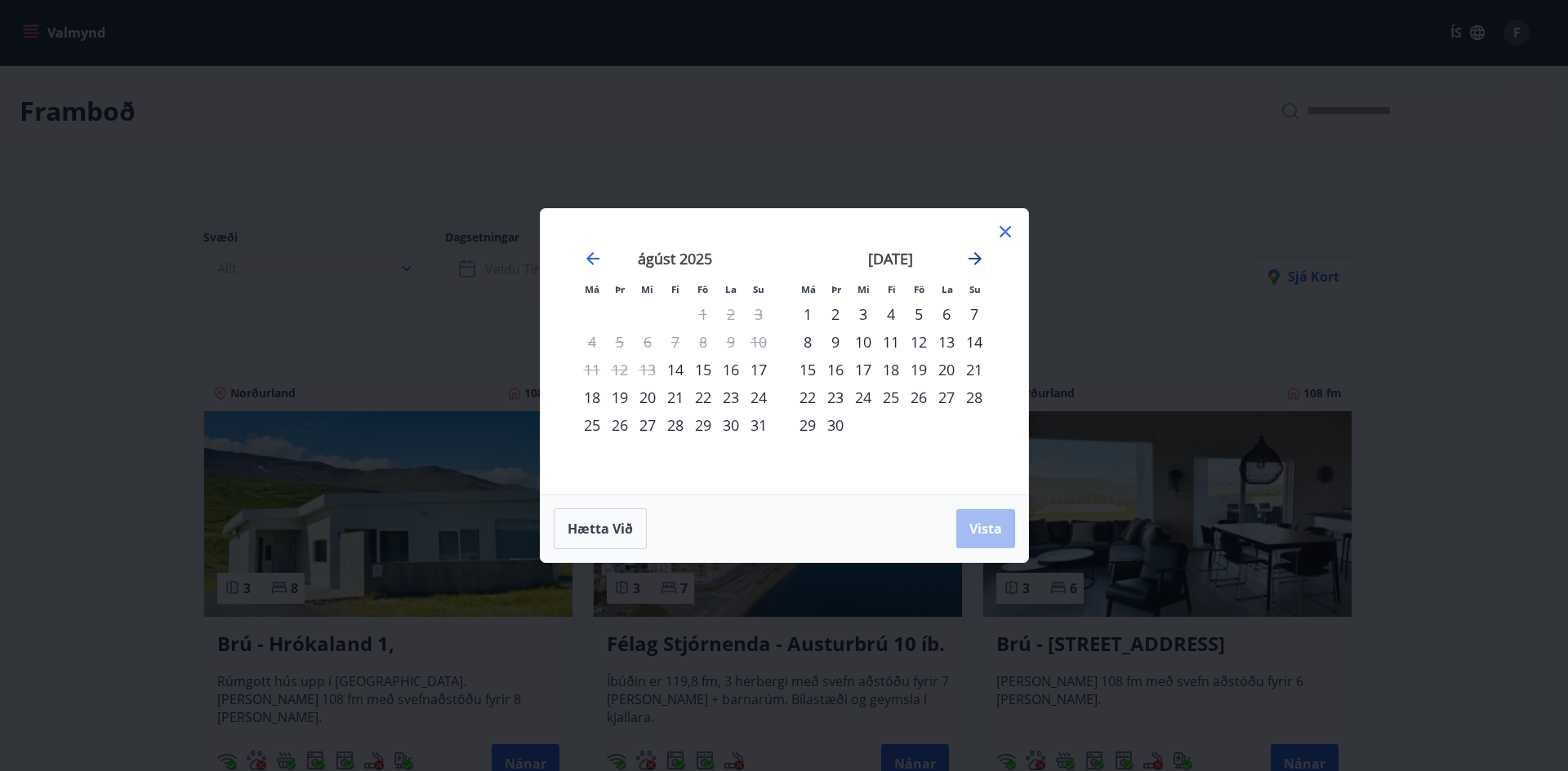
click at [972, 260] on icon "Move forward to switch to the next month." at bounding box center [975, 259] width 20 height 20
drag, startPoint x: 915, startPoint y: 316, endPoint x: 970, endPoint y: 316, distance: 55.0
click at [916, 316] on div "3" at bounding box center [919, 315] width 28 height 28
click at [965, 314] on div "5" at bounding box center [975, 315] width 28 height 28
click at [979, 523] on span "Vista" at bounding box center [985, 529] width 33 height 18
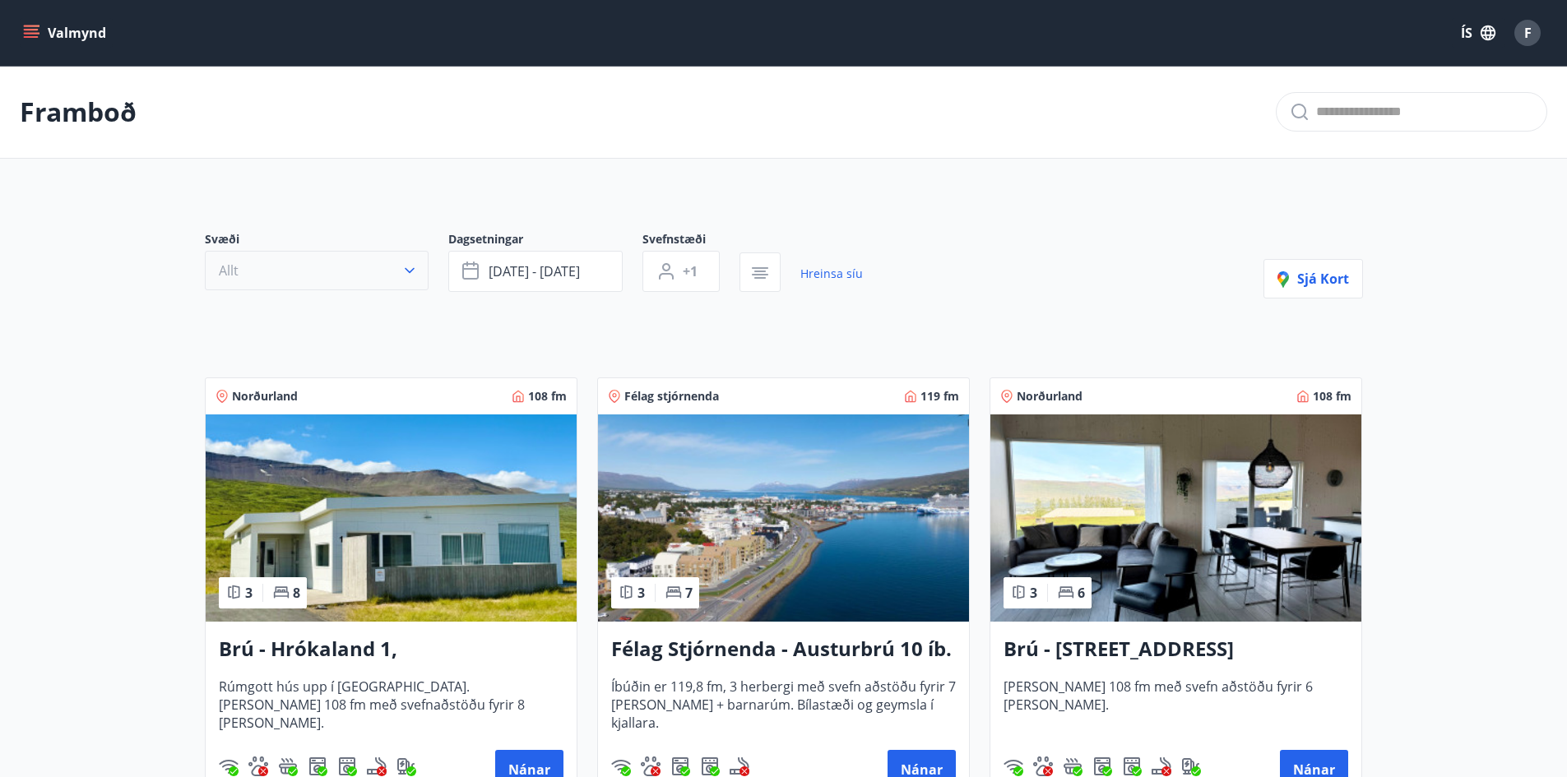
click at [400, 278] on button "Allt" at bounding box center [317, 270] width 224 height 39
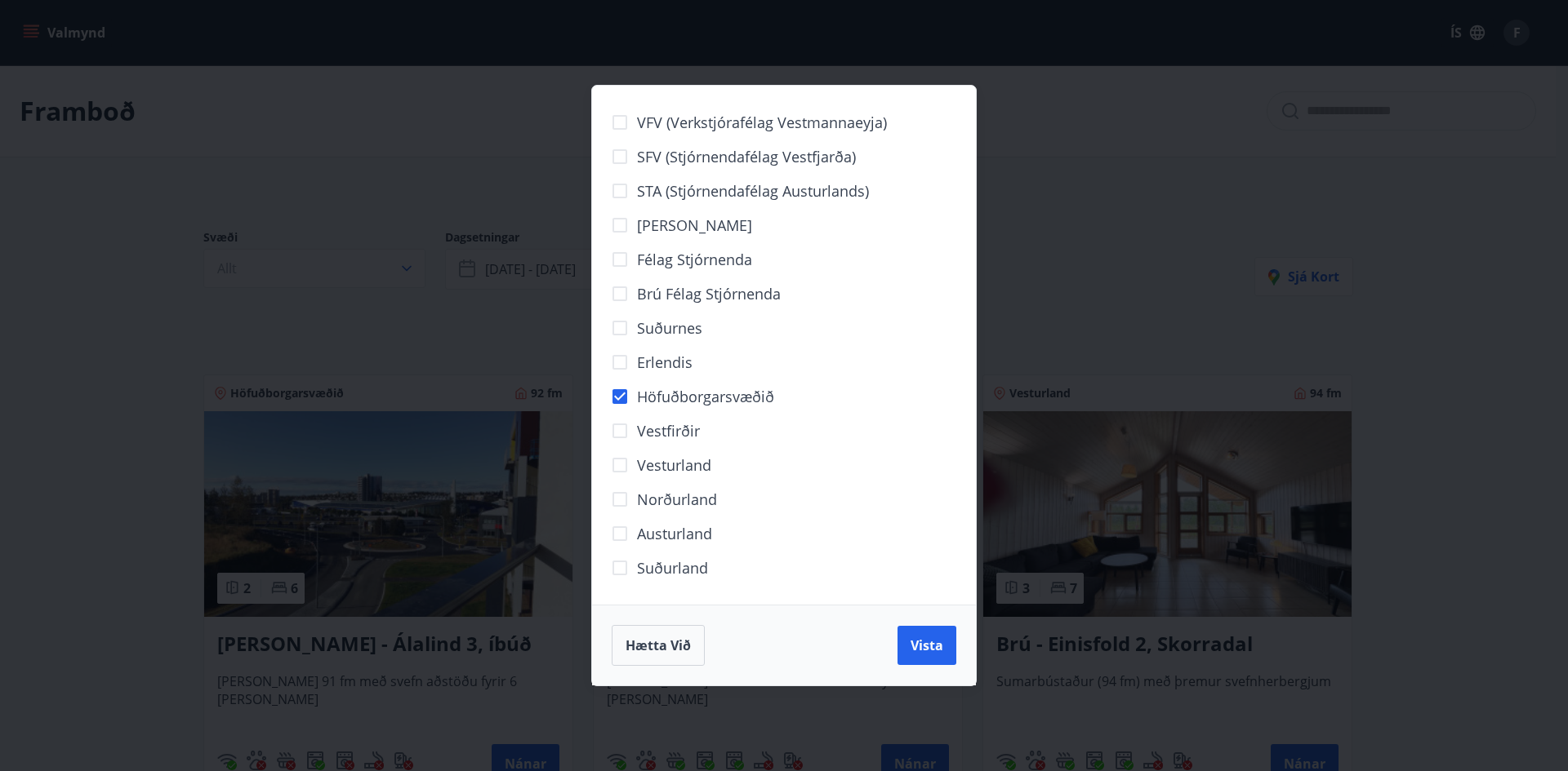
click at [919, 634] on button "Vista" at bounding box center [926, 645] width 59 height 39
